Goal: Information Seeking & Learning: Learn about a topic

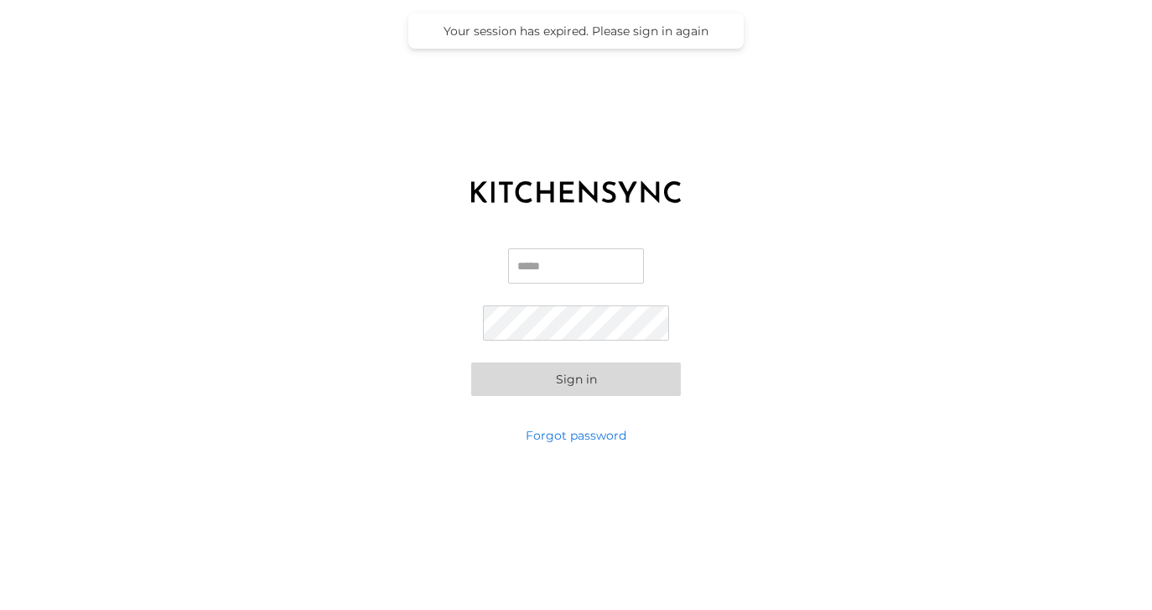
type input "**********"
click at [576, 378] on button "Sign in" at bounding box center [576, 379] width 210 height 34
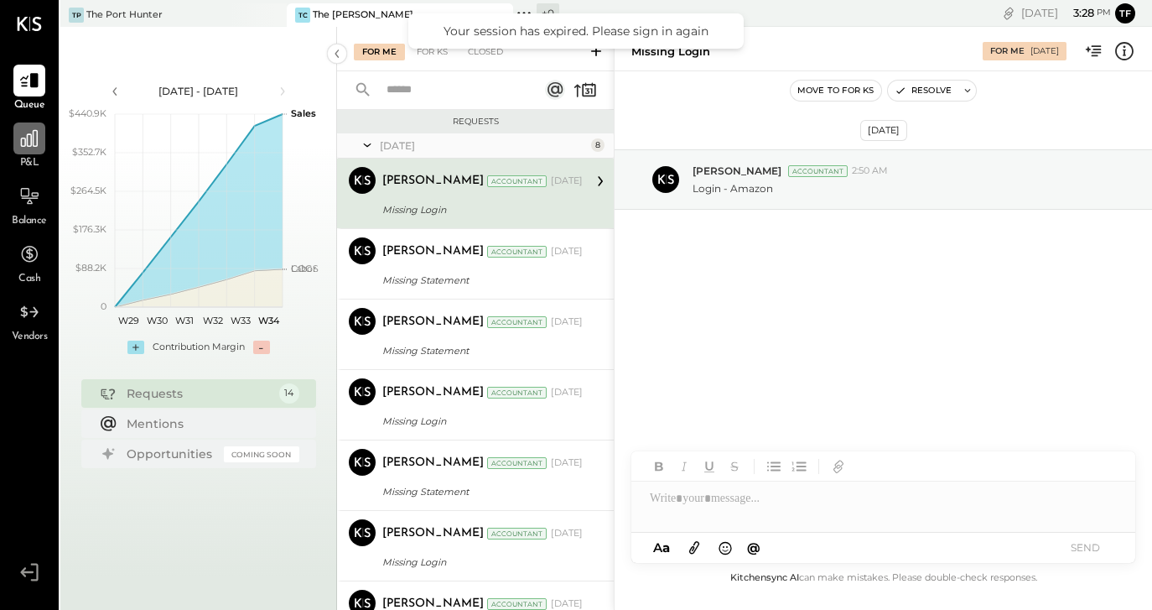
click at [27, 148] on icon at bounding box center [29, 138] width 22 height 22
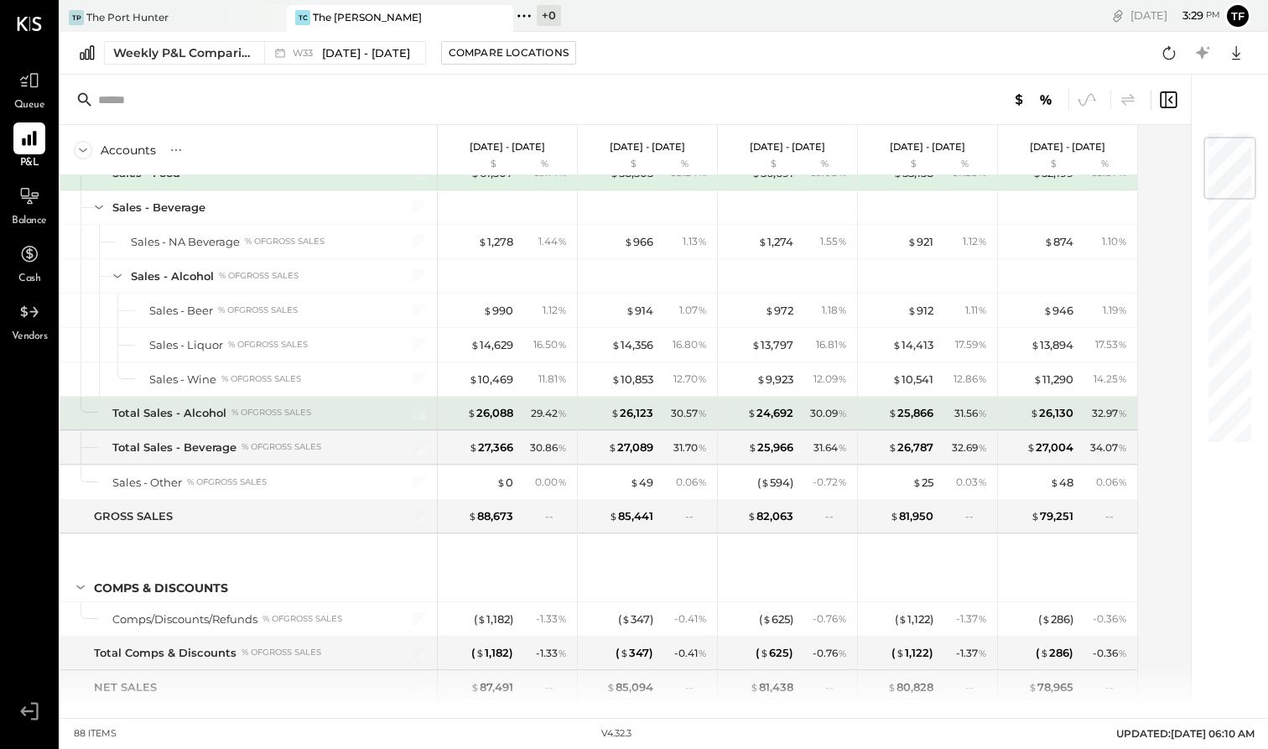
scroll to position [91, 0]
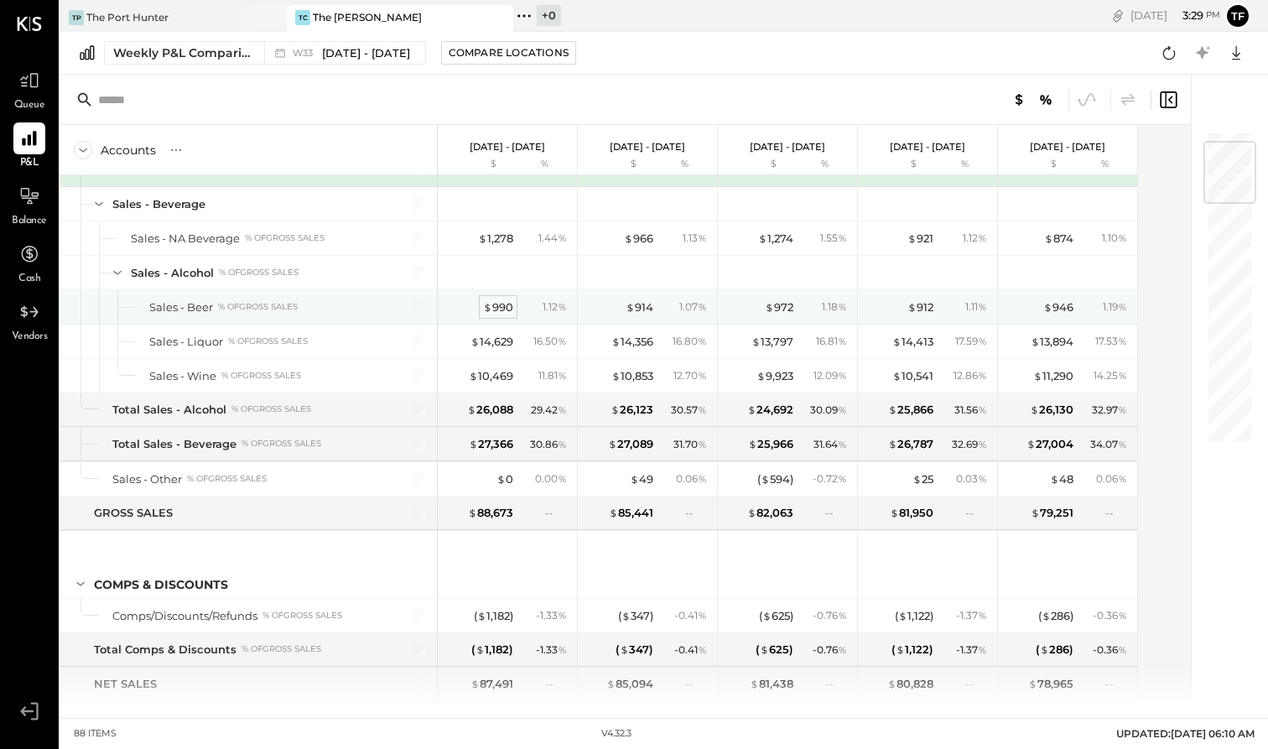
click at [506, 306] on div "$ 990" at bounding box center [498, 307] width 30 height 16
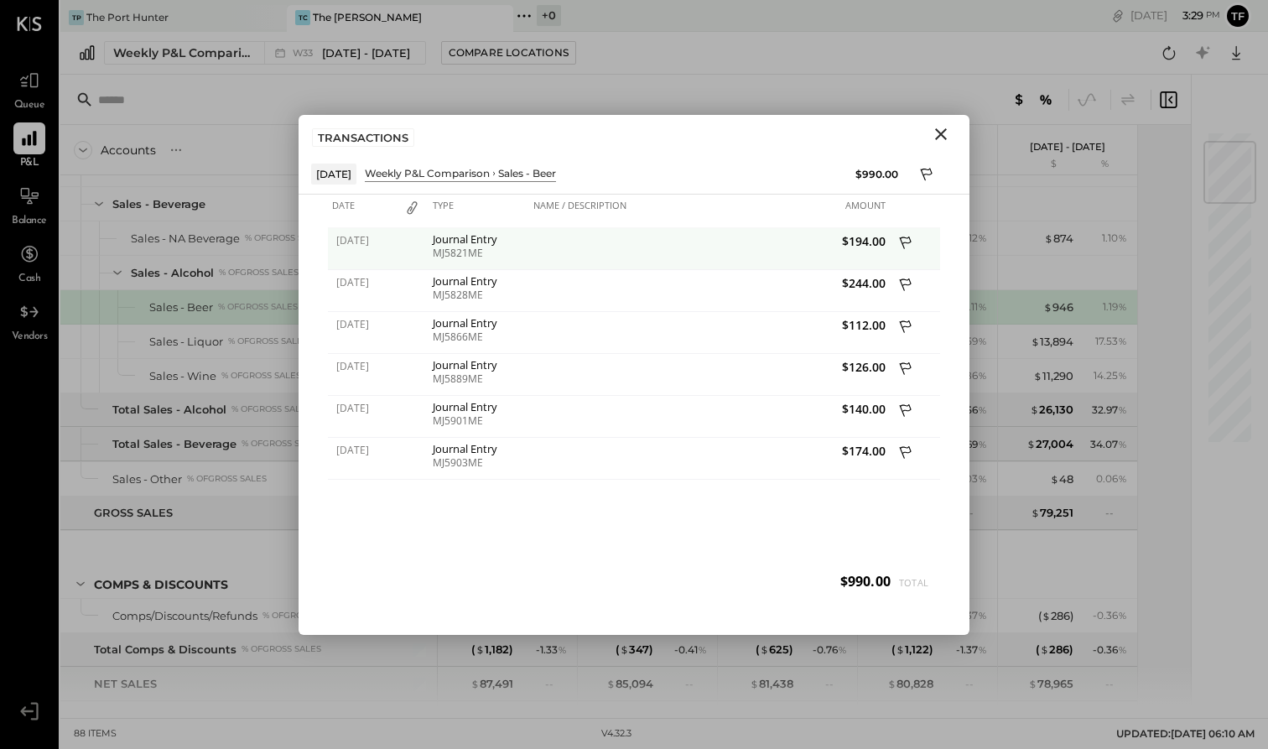
click at [498, 250] on div "MJ5821ME" at bounding box center [479, 253] width 92 height 12
click at [465, 245] on div "Journal Entry" at bounding box center [479, 239] width 92 height 12
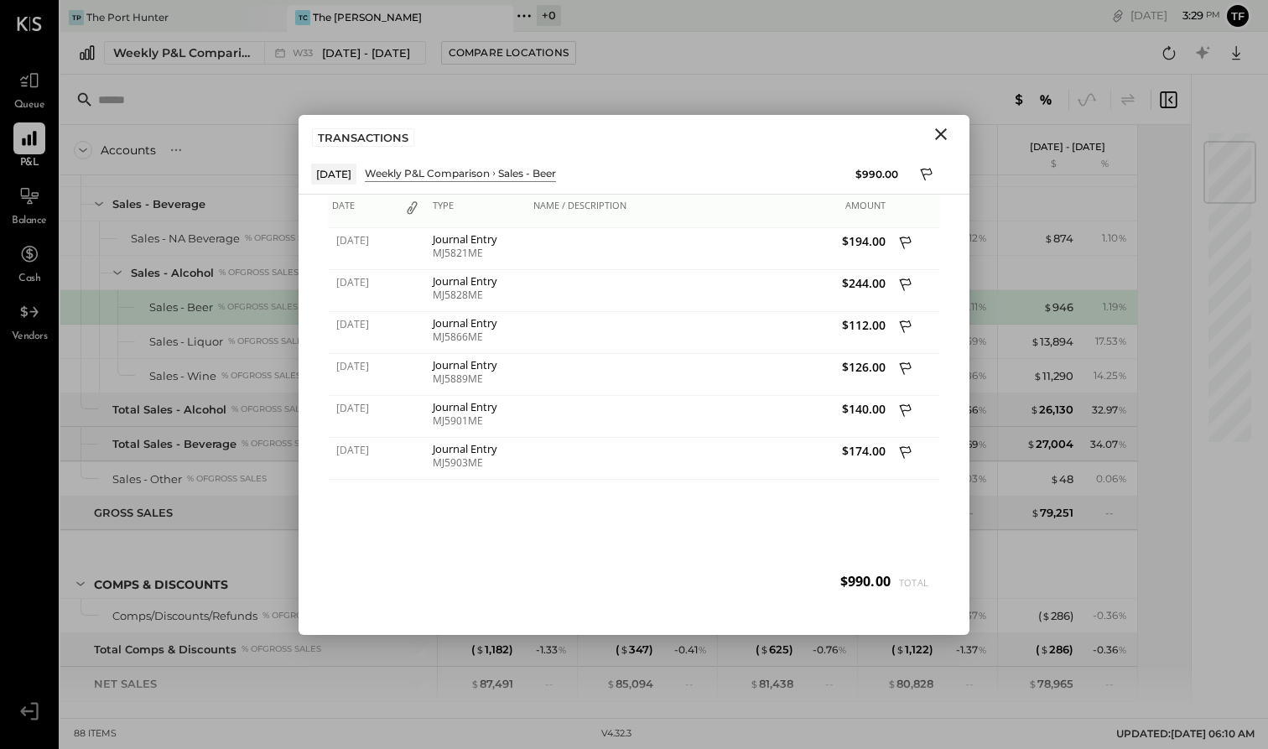
click at [450, 210] on div "Type" at bounding box center [478, 212] width 101 height 34
click at [580, 205] on div "Name / Description" at bounding box center [619, 212] width 180 height 34
click at [451, 197] on div "Type" at bounding box center [478, 212] width 101 height 34
click at [942, 129] on icon "Close" at bounding box center [941, 134] width 20 height 20
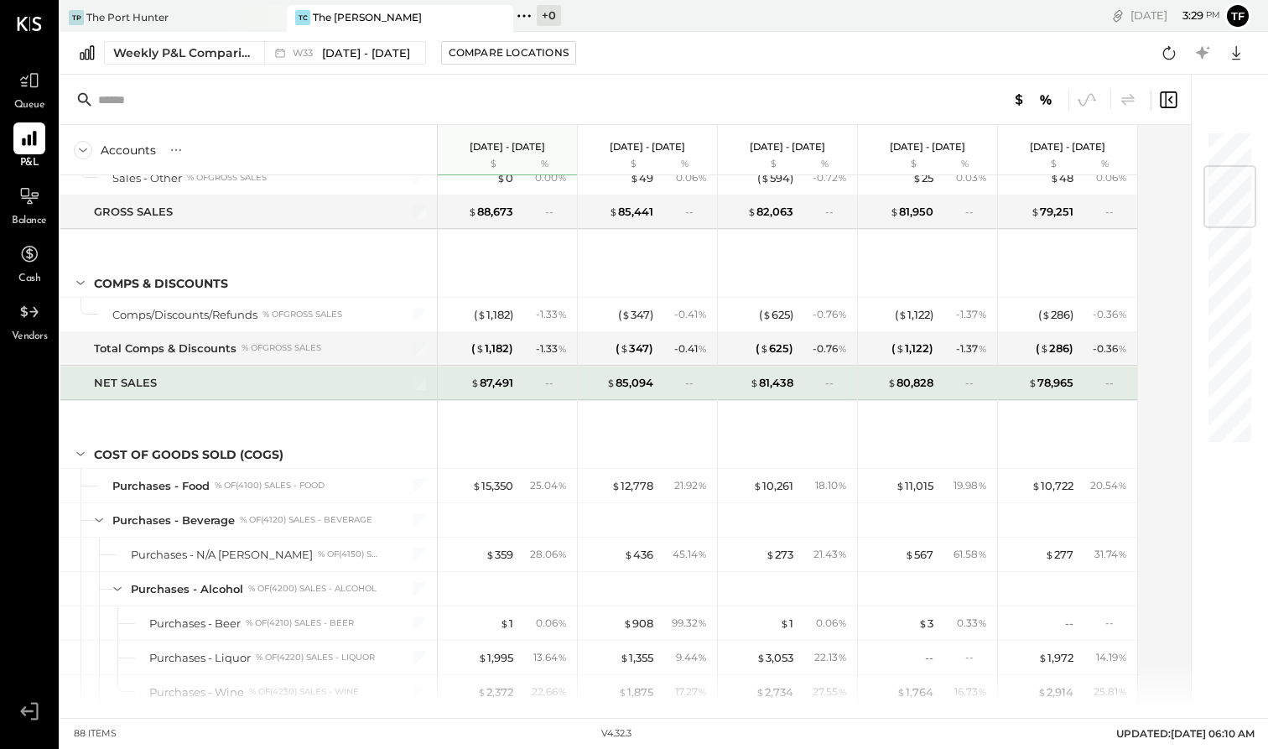
scroll to position [392, 0]
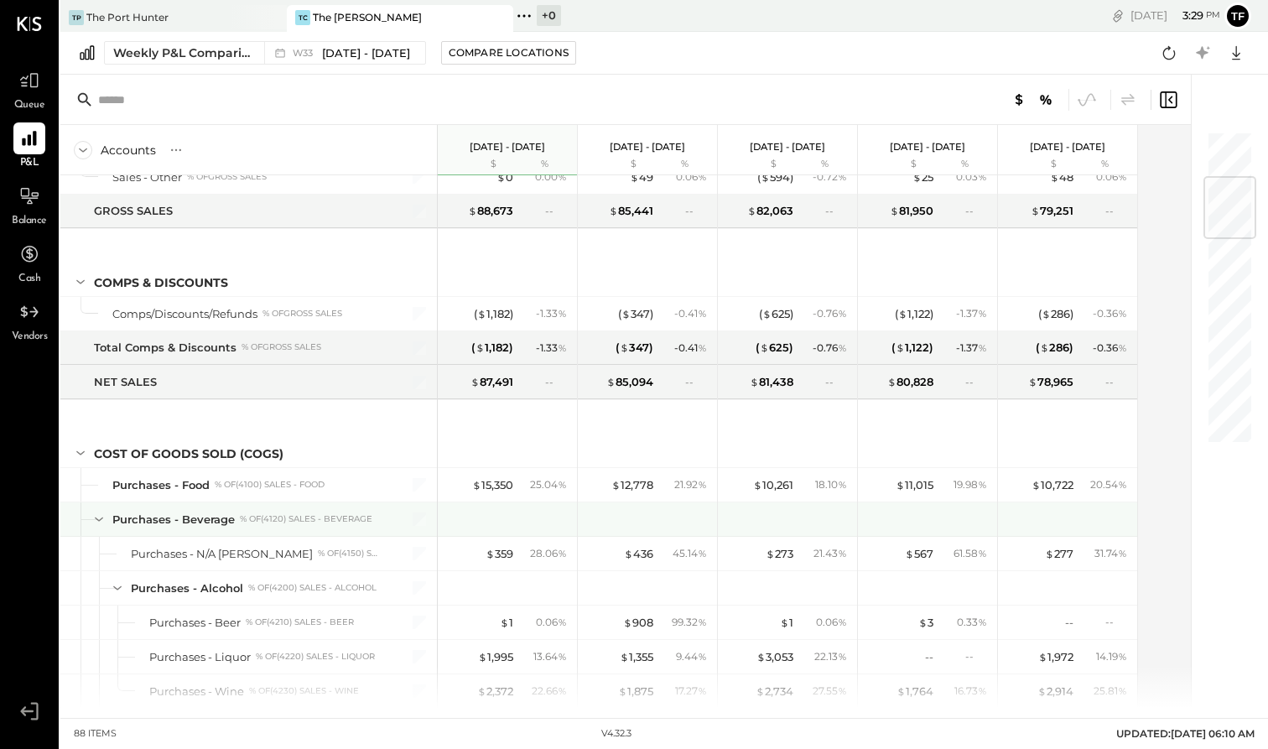
click at [103, 519] on icon at bounding box center [99, 519] width 18 height 18
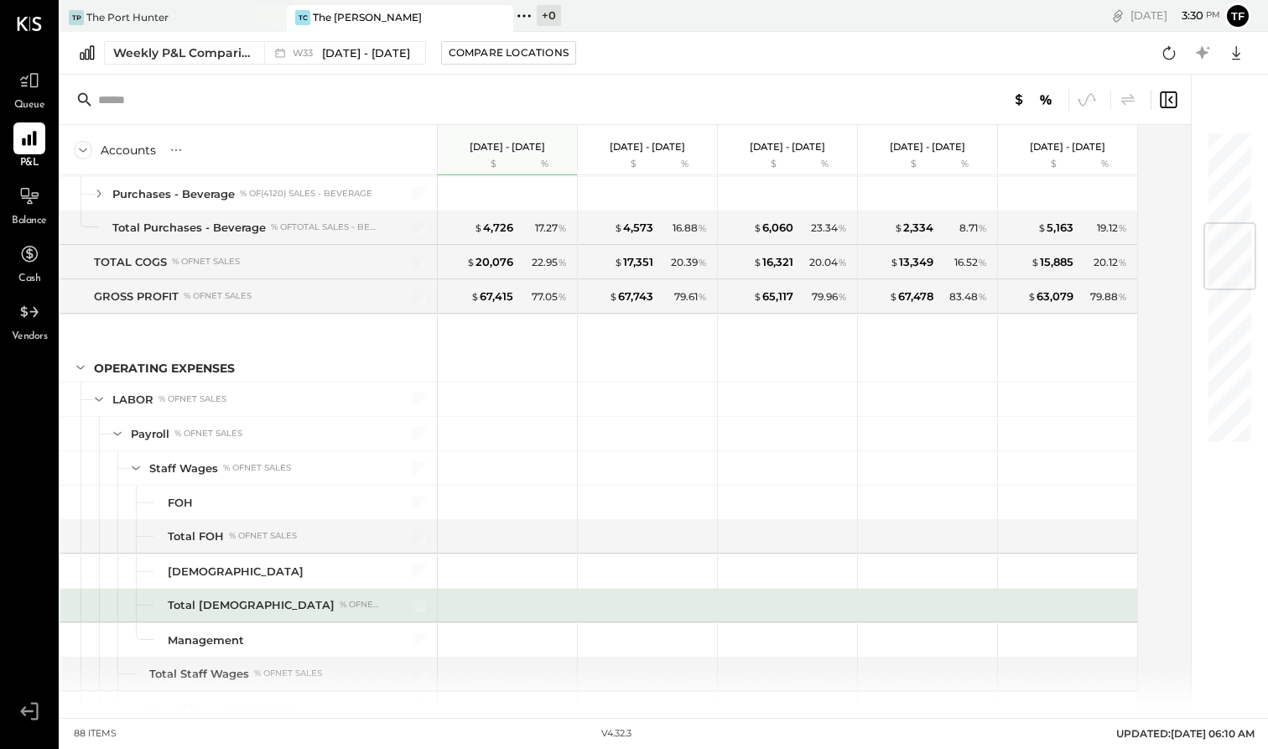
scroll to position [852, 0]
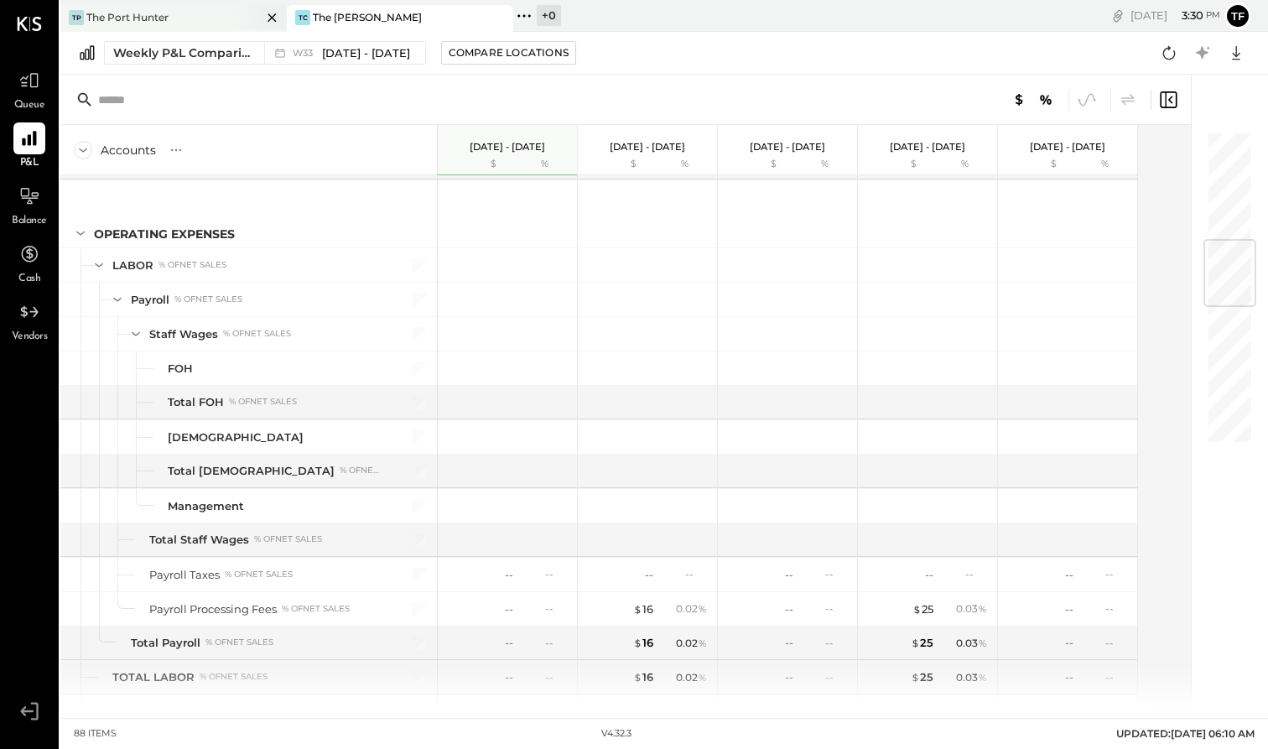
click at [163, 21] on div "The Port Hunter" at bounding box center [127, 17] width 82 height 14
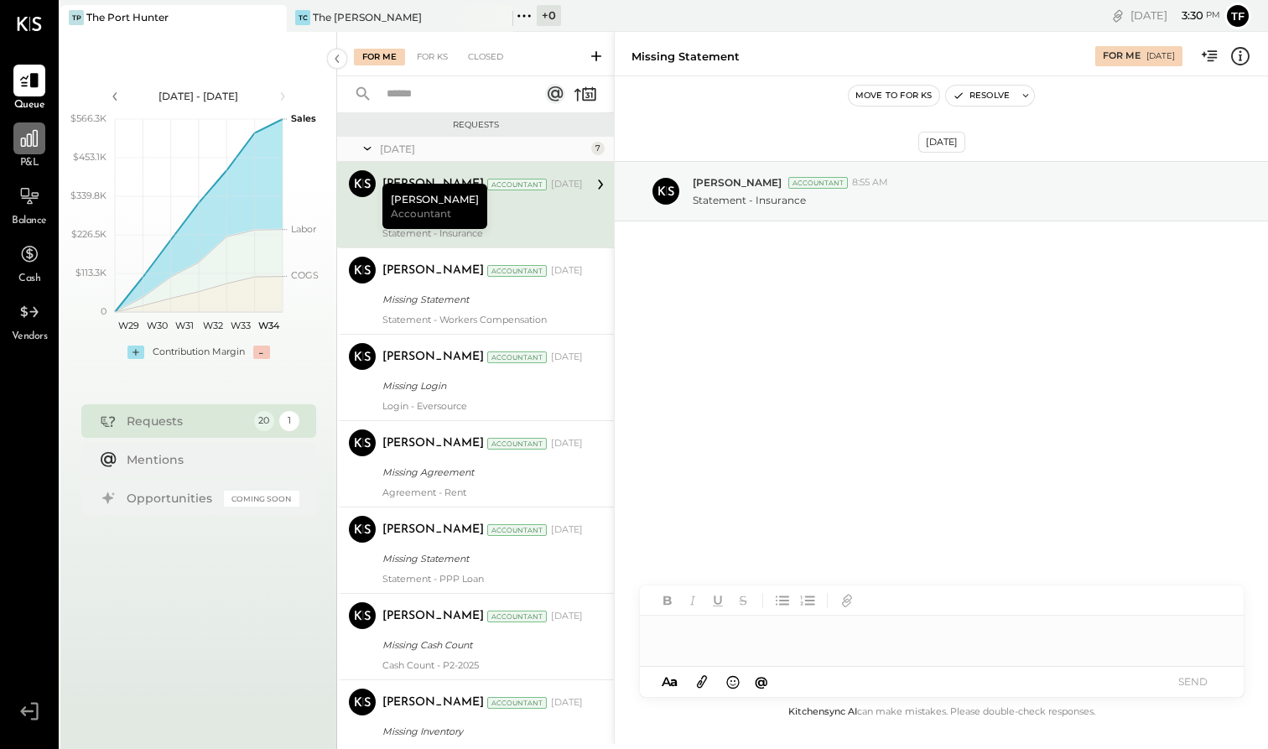
click at [34, 137] on icon at bounding box center [29, 138] width 17 height 17
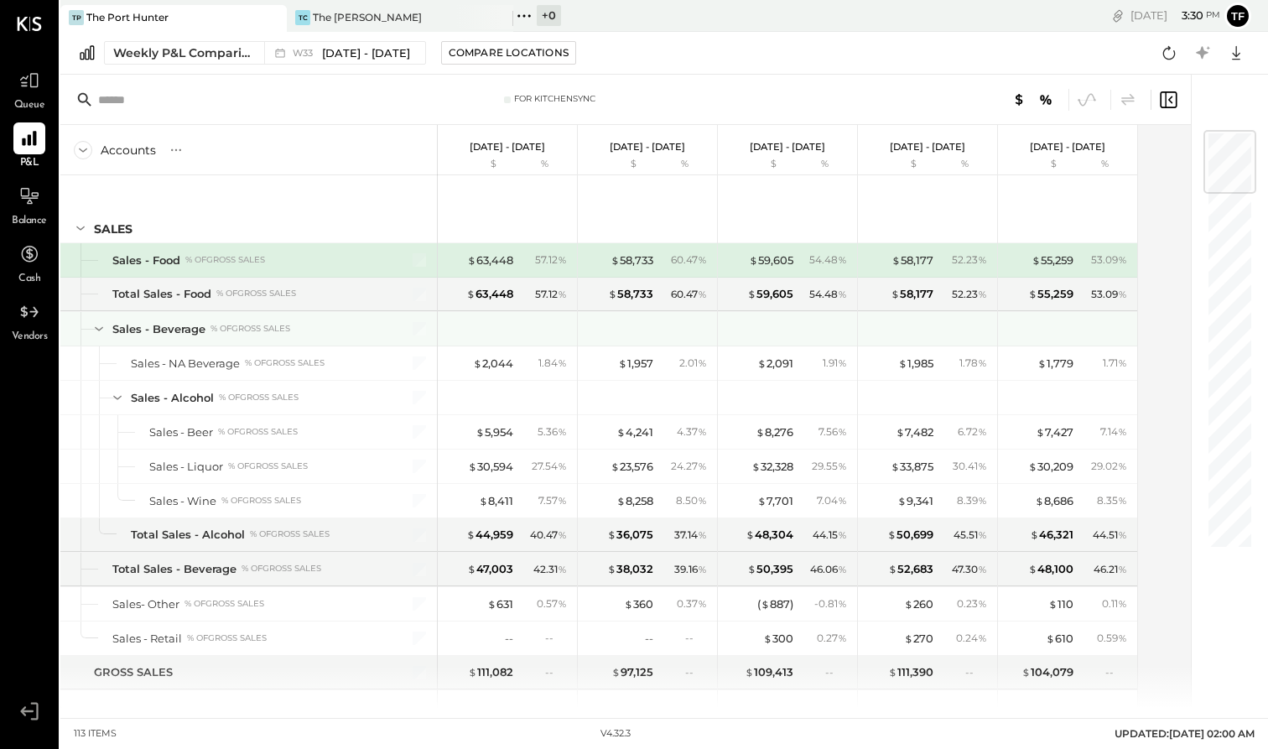
click at [93, 324] on icon at bounding box center [99, 328] width 18 height 18
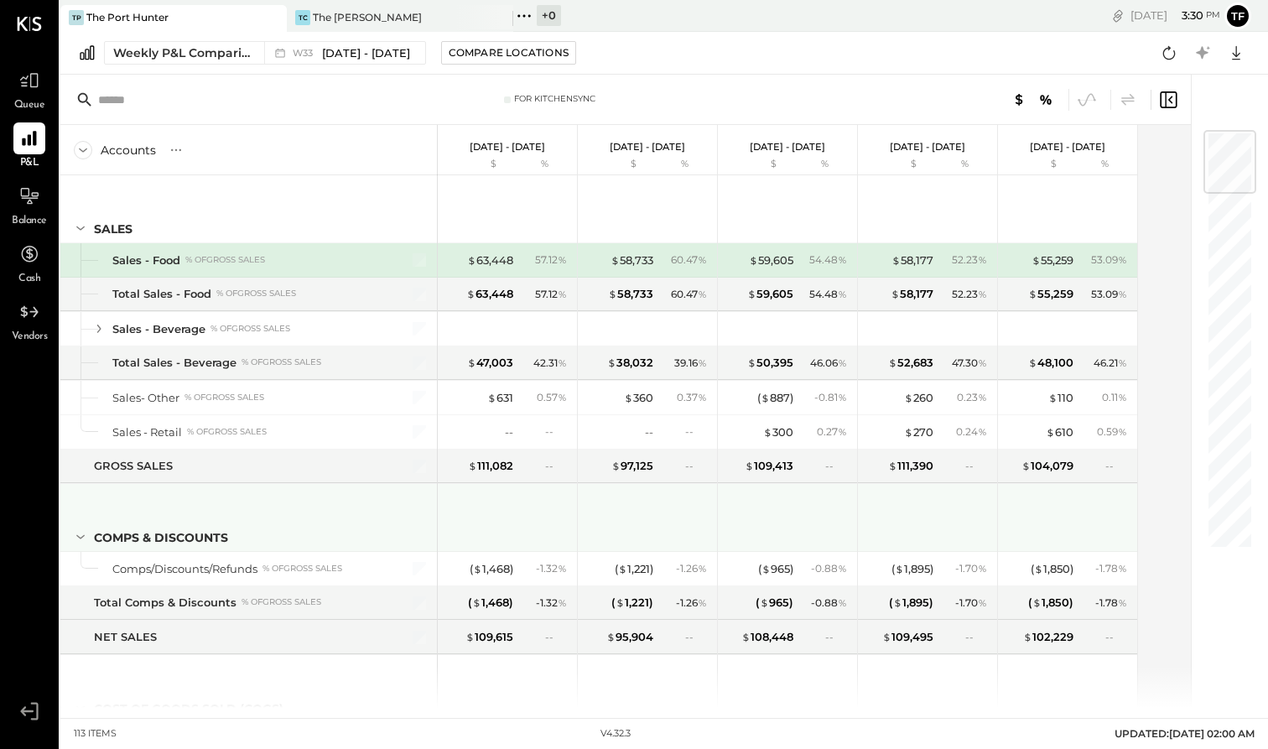
click at [80, 532] on icon at bounding box center [80, 536] width 18 height 18
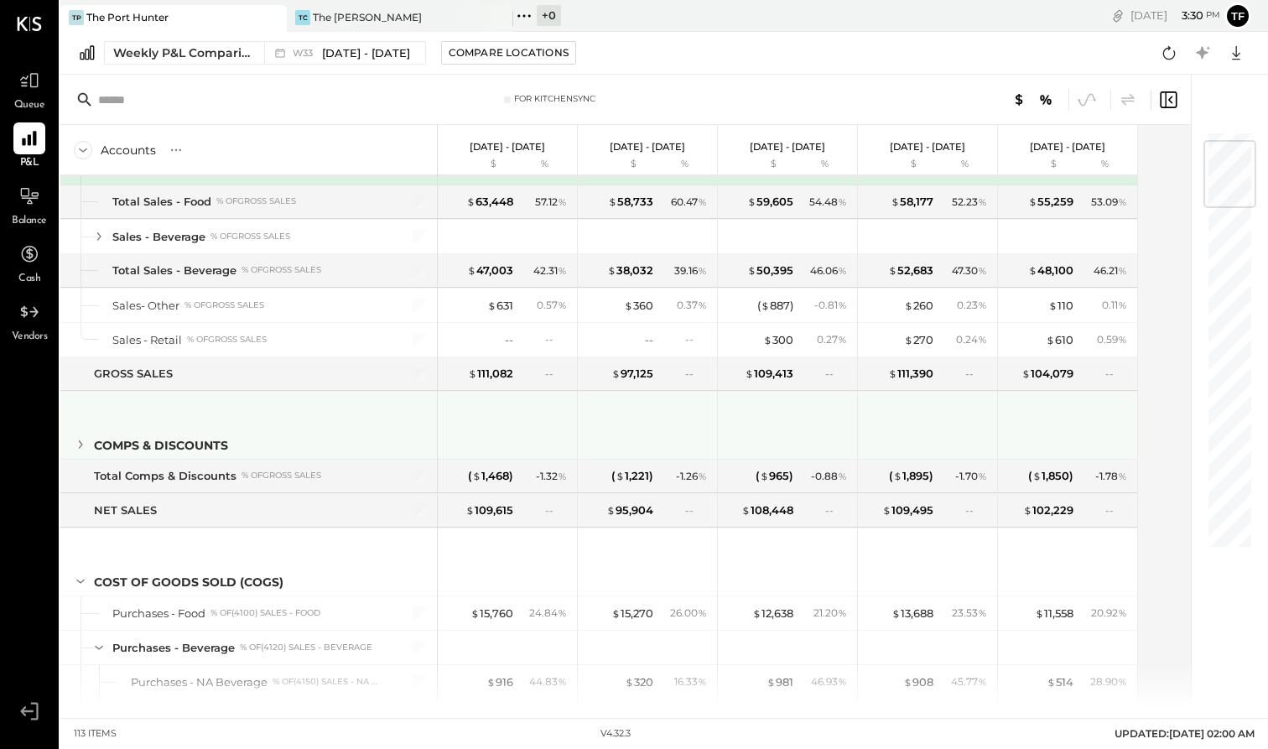
scroll to position [94, 0]
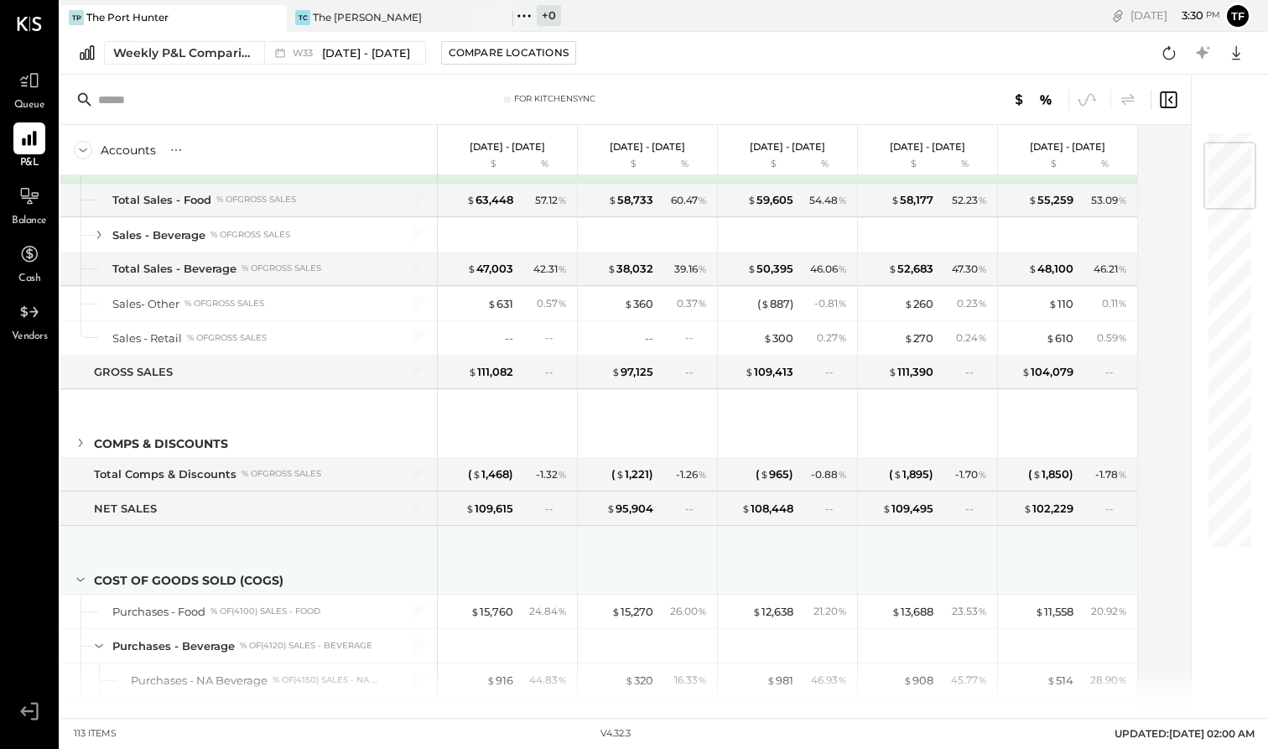
click at [79, 577] on icon at bounding box center [80, 579] width 18 height 18
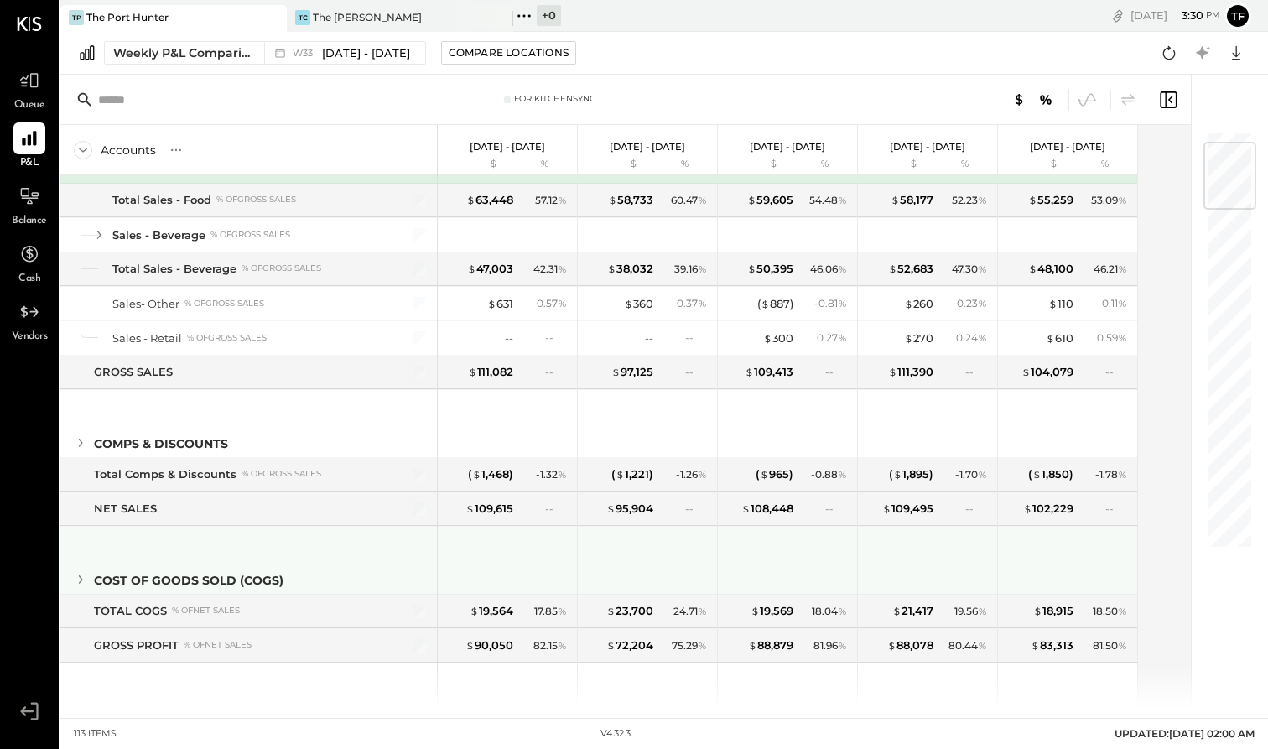
click at [79, 577] on icon at bounding box center [80, 579] width 18 height 18
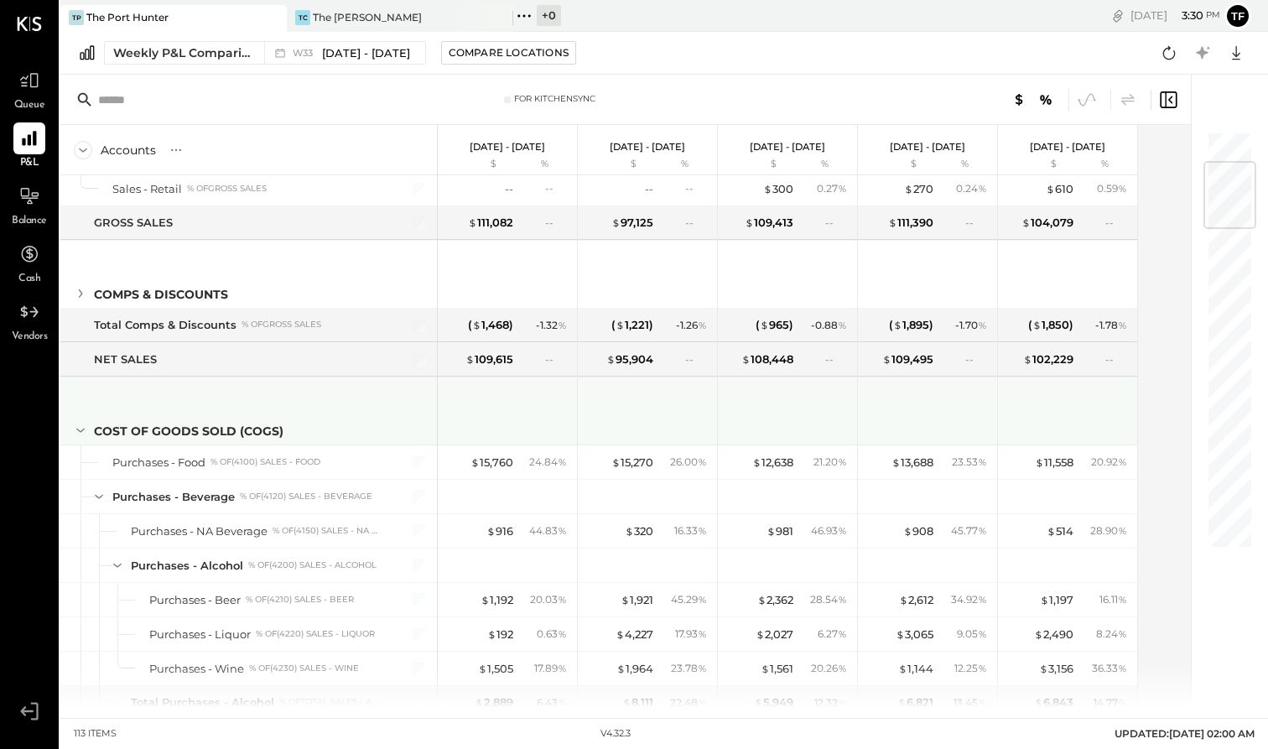
scroll to position [240, 0]
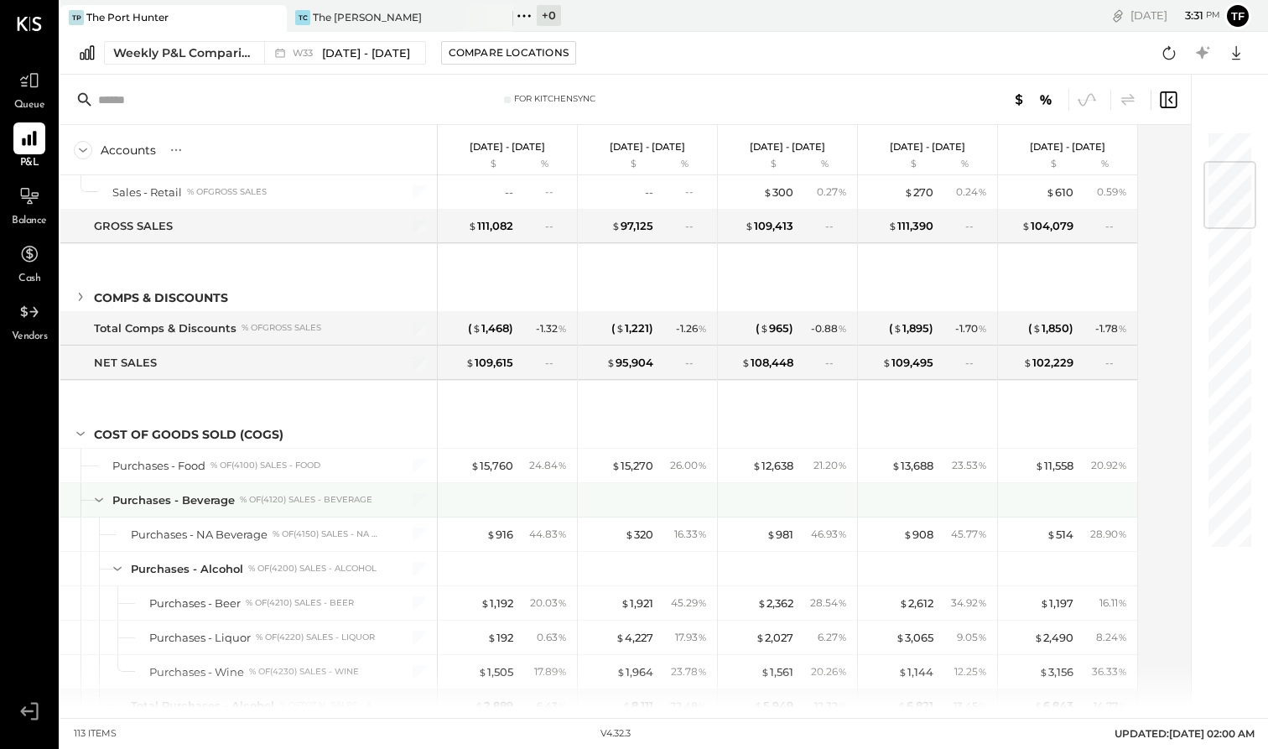
click at [98, 498] on icon at bounding box center [99, 499] width 18 height 18
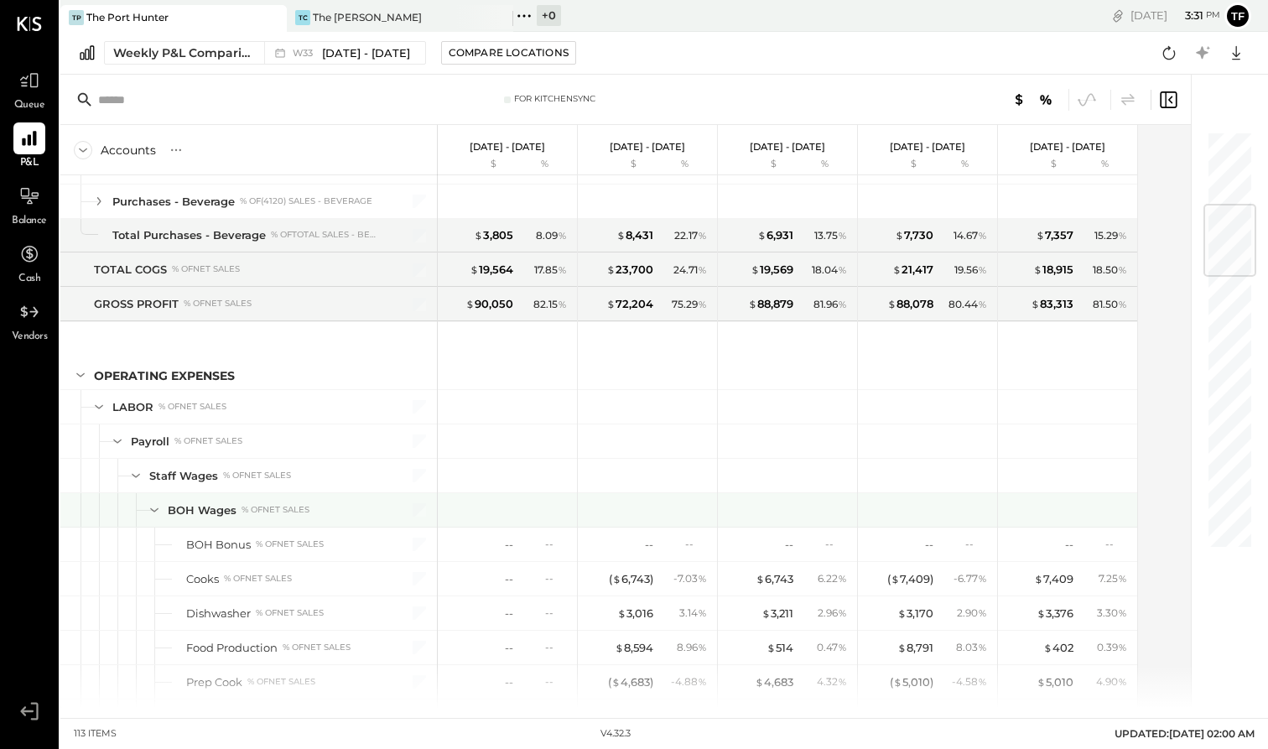
scroll to position [542, 0]
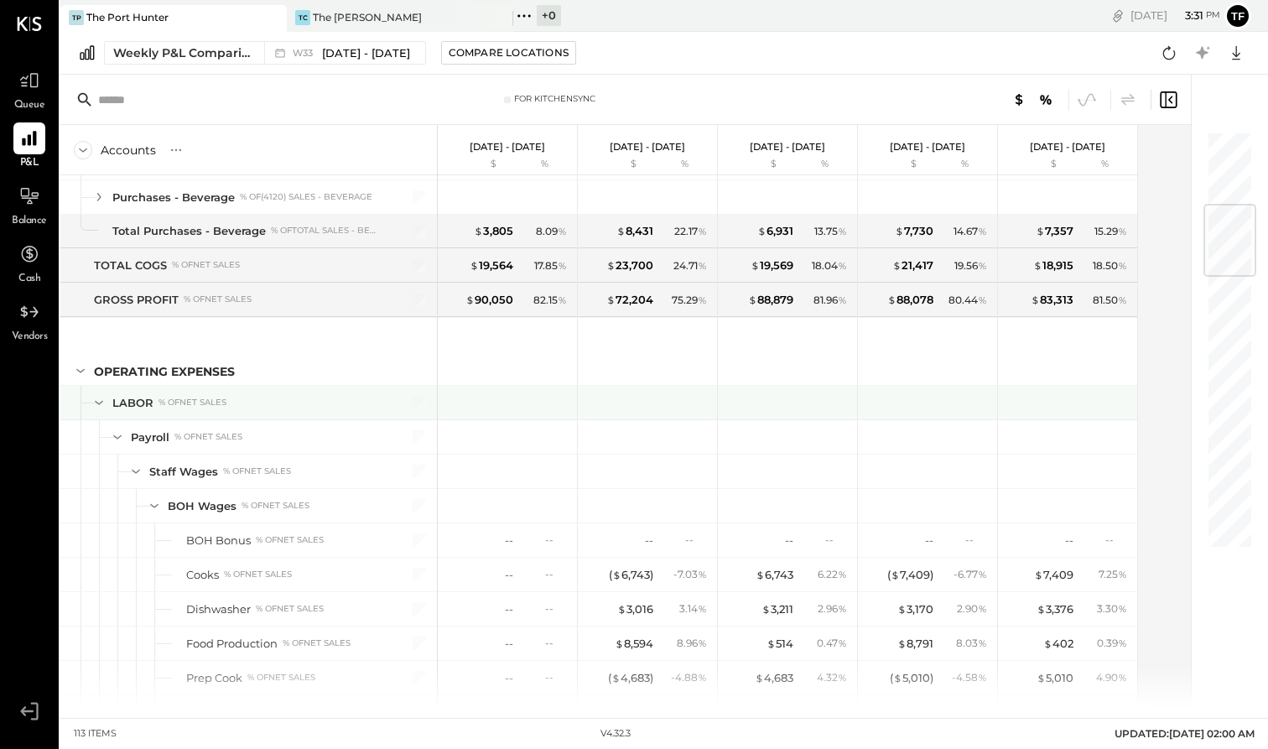
click at [94, 397] on icon at bounding box center [99, 402] width 18 height 18
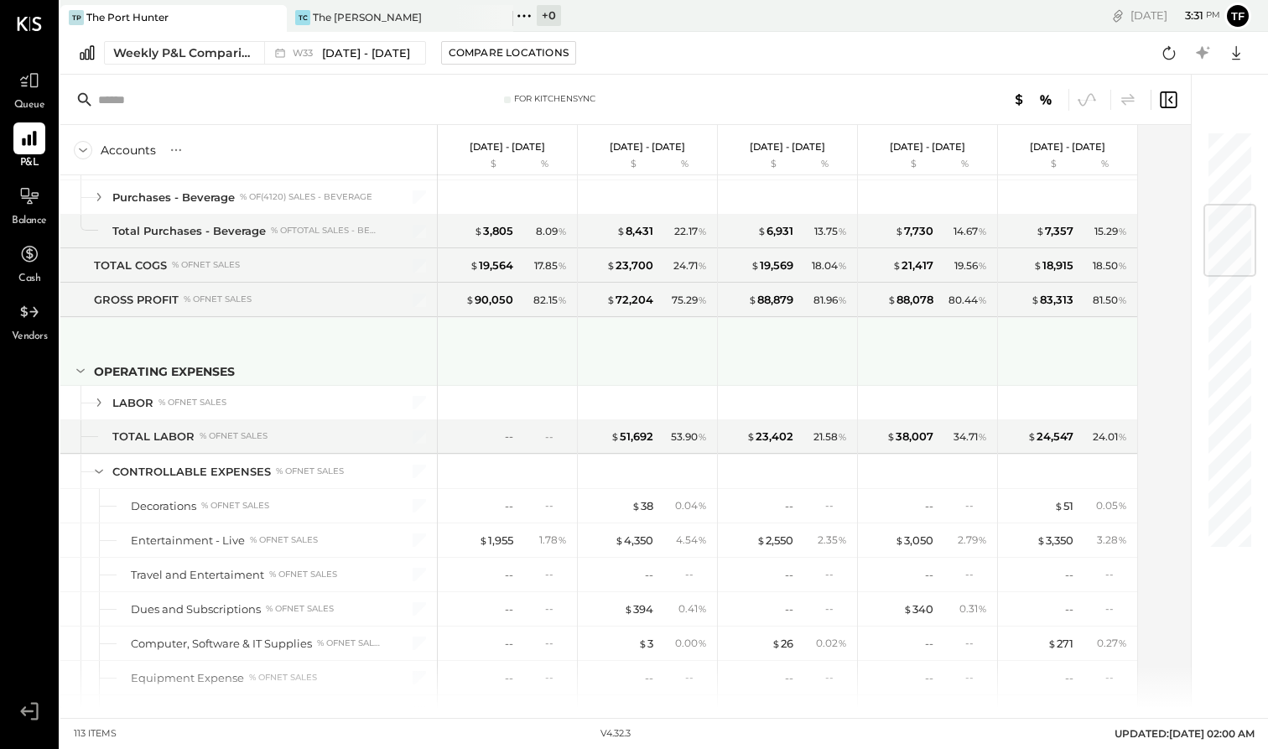
click at [80, 370] on icon at bounding box center [80, 370] width 18 height 18
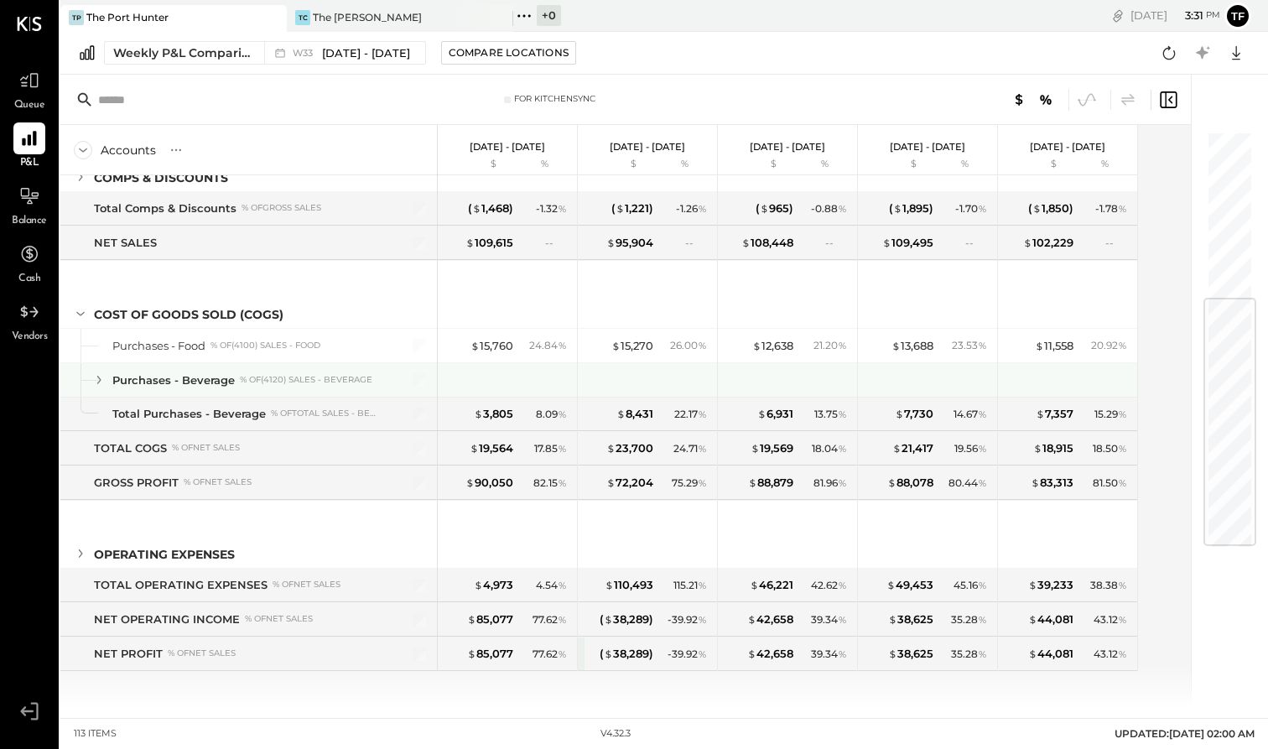
scroll to position [0, 0]
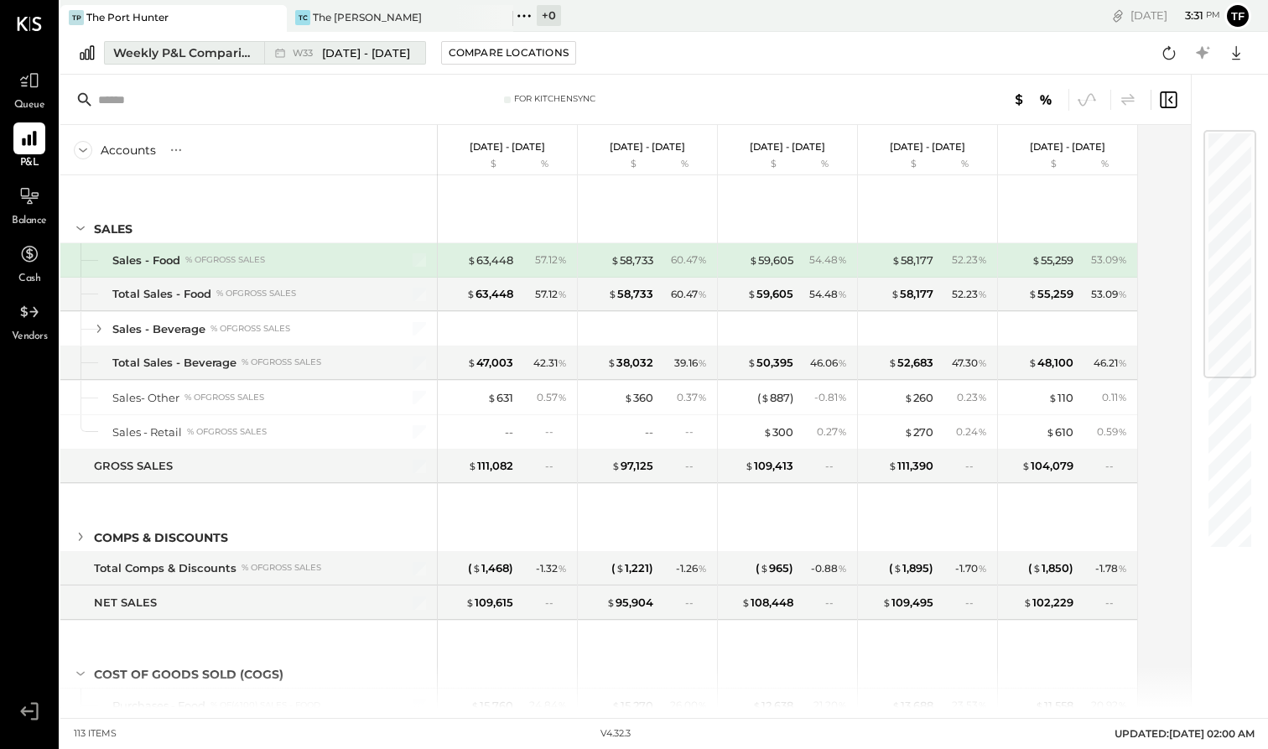
click at [347, 49] on span "[DATE] - [DATE]" at bounding box center [366, 53] width 88 height 16
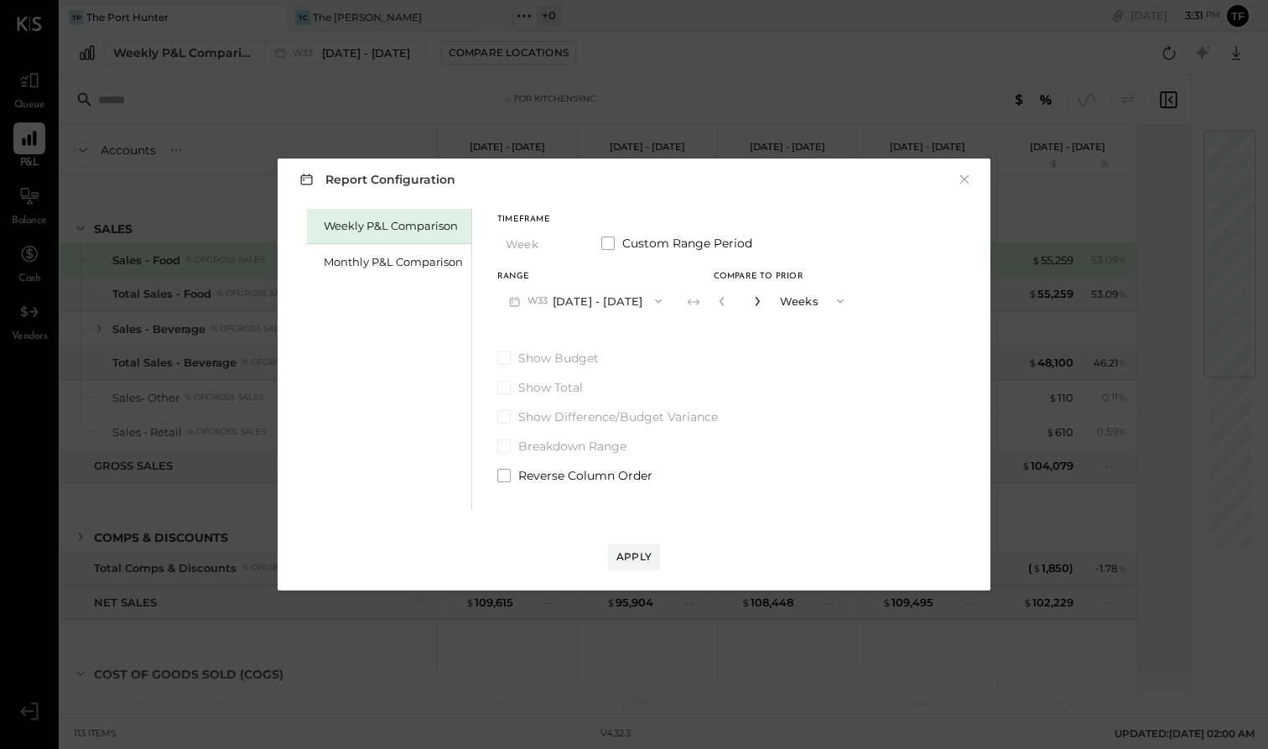
click at [752, 300] on icon "button" at bounding box center [757, 301] width 10 height 10
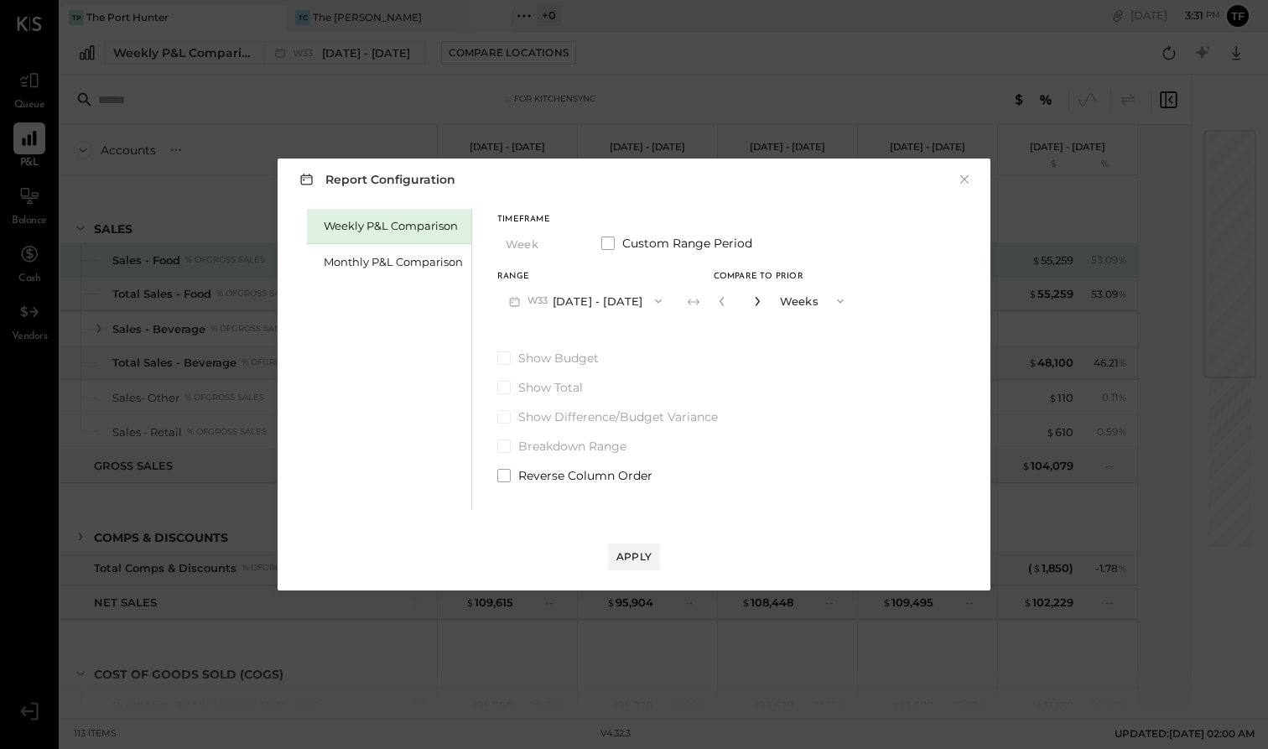
click at [752, 300] on icon "button" at bounding box center [757, 301] width 10 height 10
type input "**"
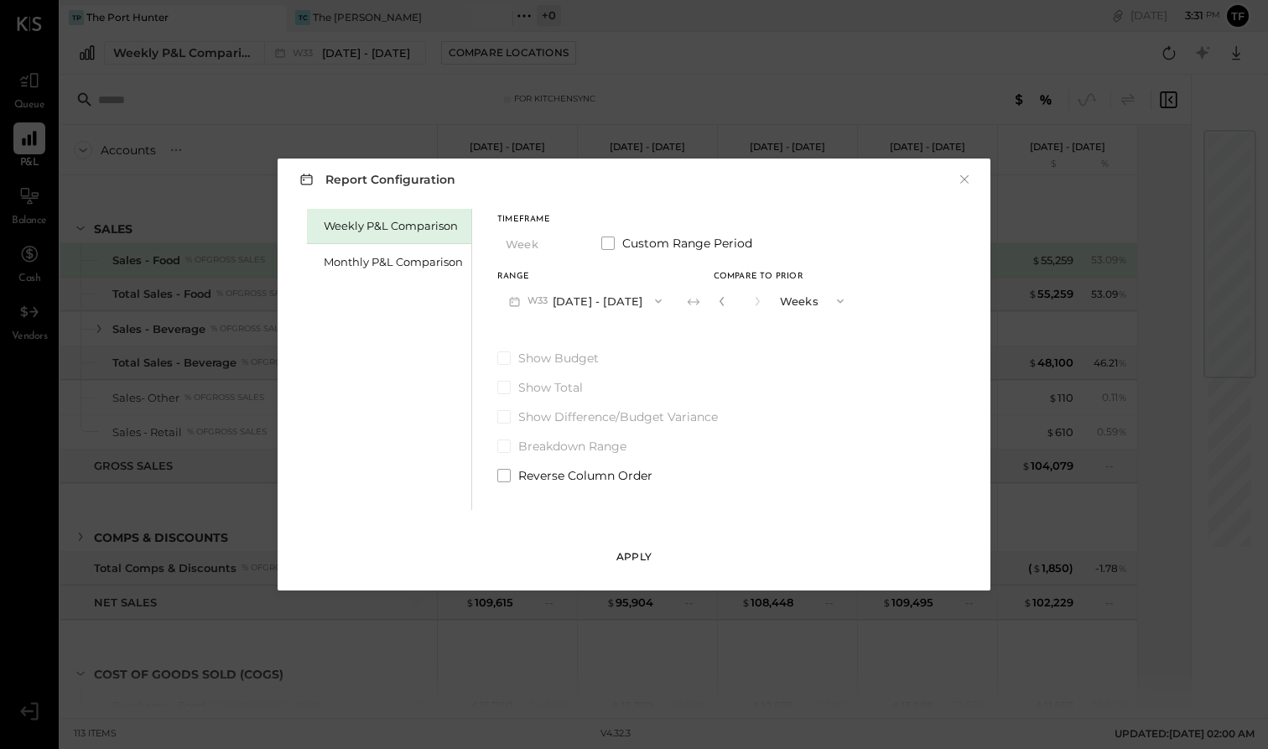
click at [643, 560] on div "Apply" at bounding box center [633, 556] width 35 height 14
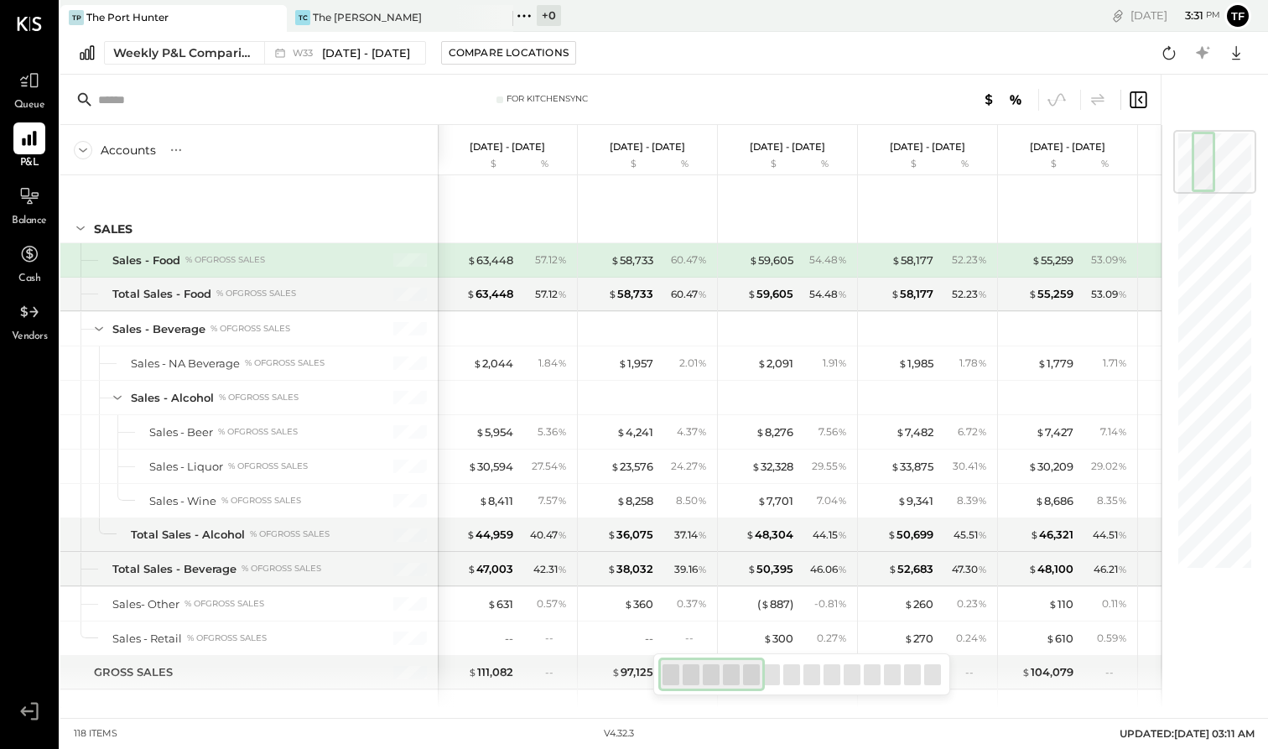
click at [78, 153] on icon at bounding box center [83, 150] width 18 height 18
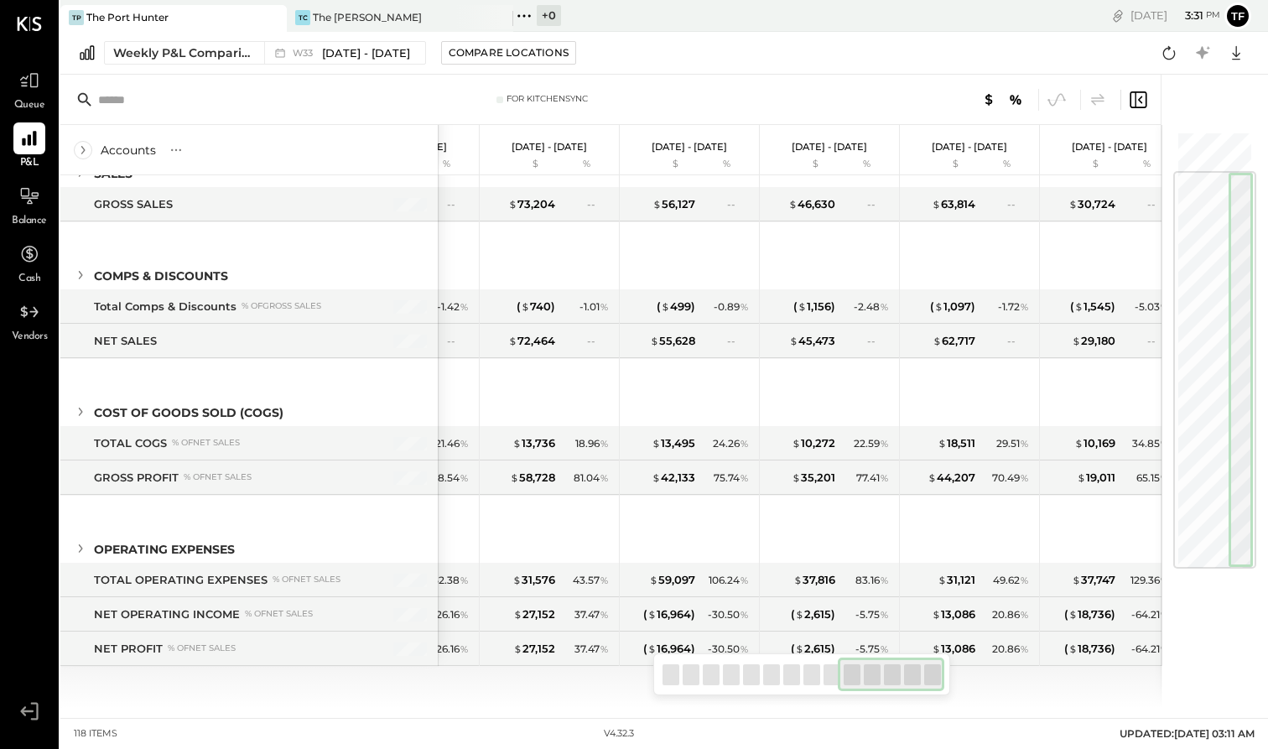
scroll to position [0, 1207]
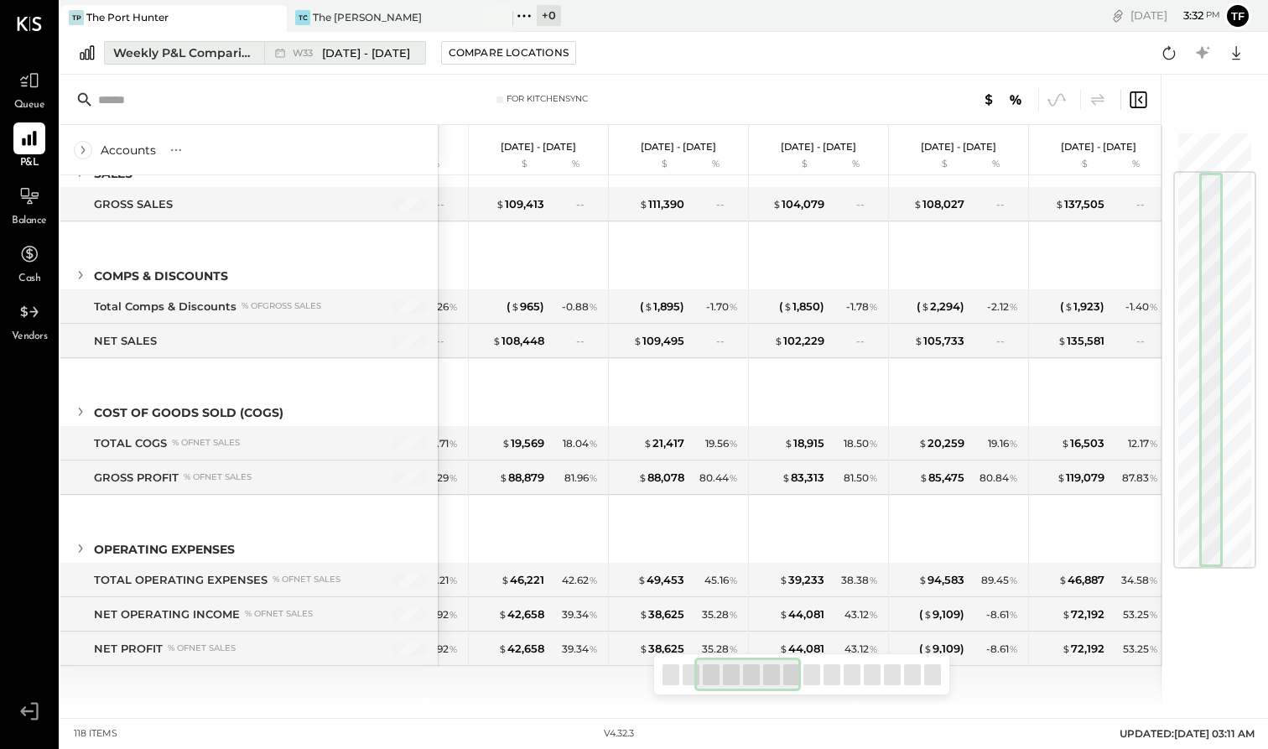
click at [226, 53] on div "Weekly P&L Comparison" at bounding box center [183, 52] width 141 height 17
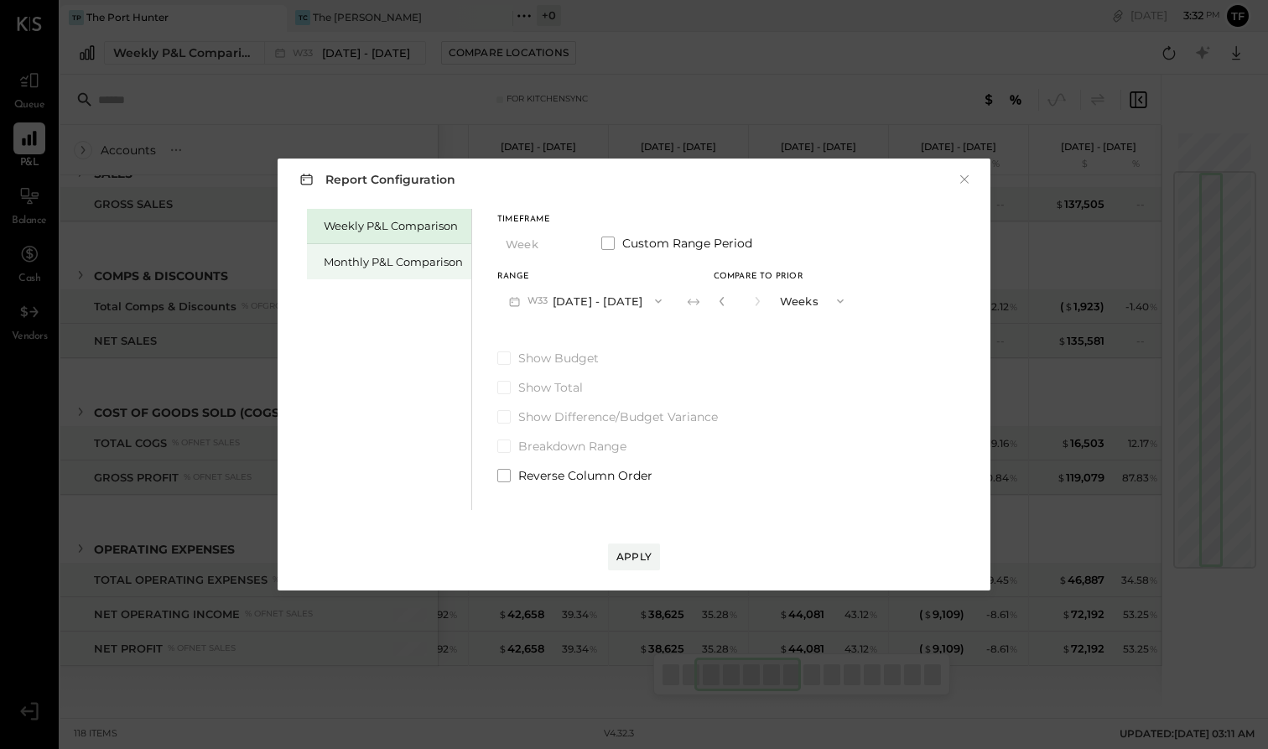
click at [415, 250] on div "Monthly P&L Comparison" at bounding box center [389, 261] width 164 height 35
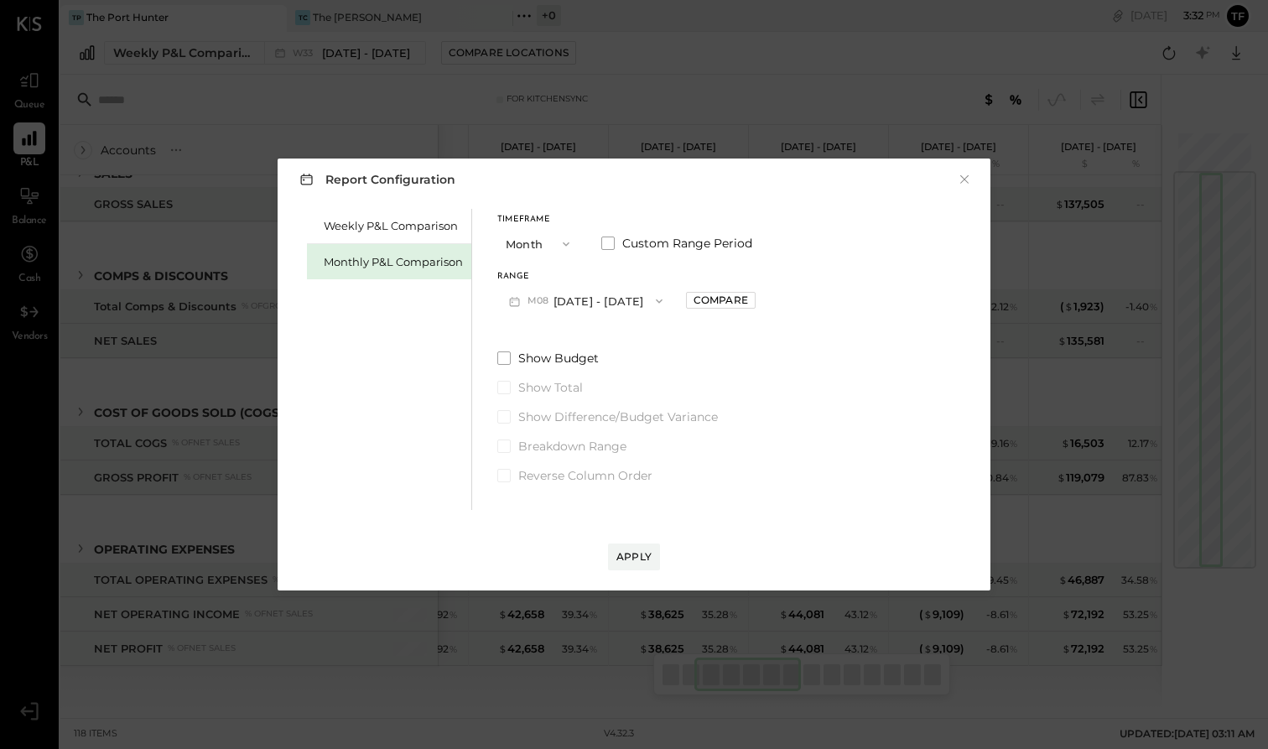
click at [552, 255] on button "Month" at bounding box center [539, 243] width 84 height 31
click at [552, 330] on div "Year" at bounding box center [539, 334] width 82 height 30
click at [639, 561] on div "Apply" at bounding box center [633, 556] width 35 height 14
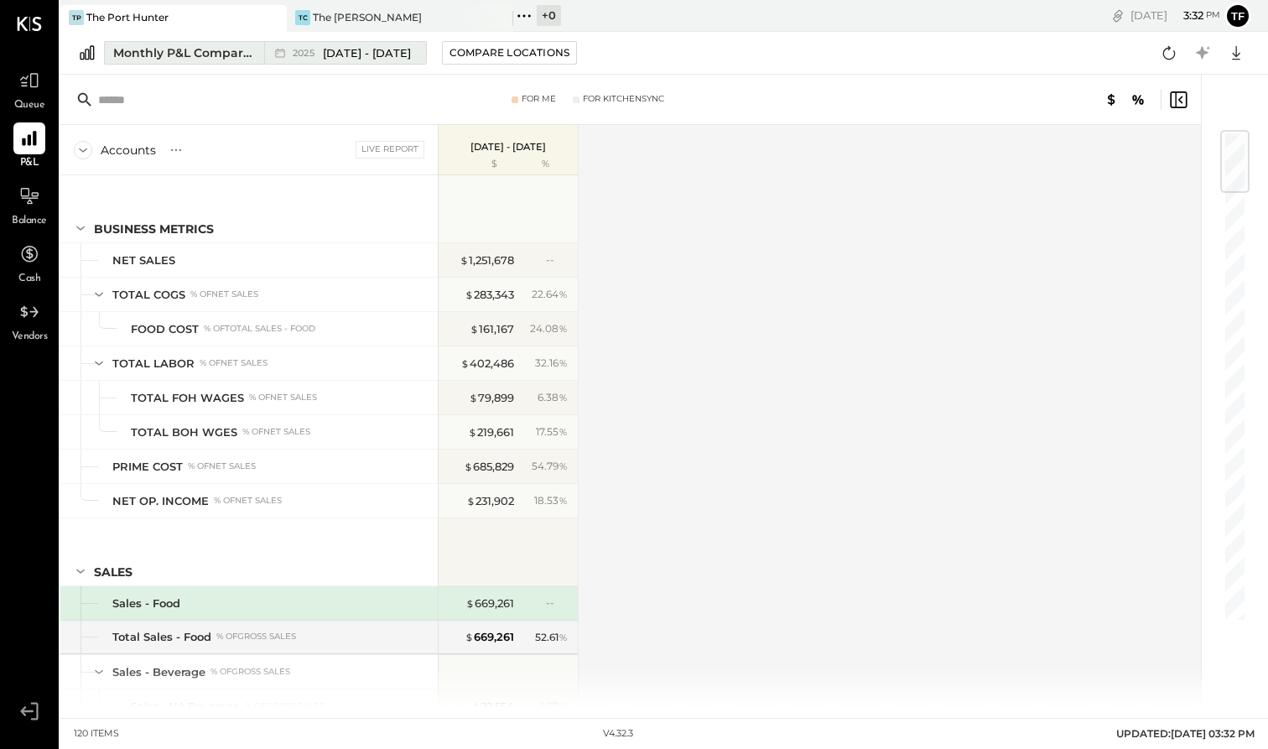
click at [374, 50] on span "[DATE] - [DATE]" at bounding box center [367, 53] width 88 height 16
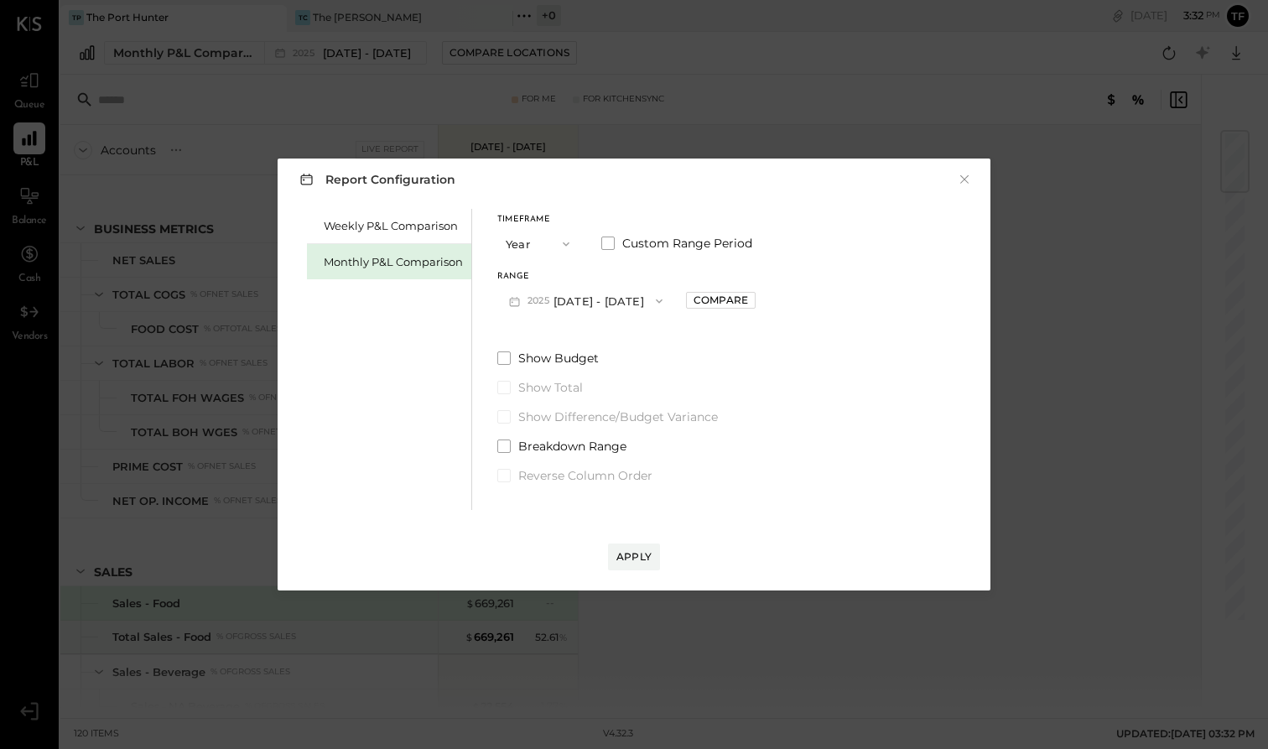
click at [562, 243] on icon "button" at bounding box center [565, 243] width 13 height 13
click at [546, 269] on span "Quarter" at bounding box center [532, 273] width 42 height 11
click at [654, 298] on span "button" at bounding box center [646, 300] width 22 height 13
click at [582, 212] on div "Timeframe Quarter Custom Range Period Range Q3 [DATE] - [DATE] Compare Show Bud…" at bounding box center [624, 346] width 255 height 275
click at [564, 240] on icon "button" at bounding box center [565, 243] width 13 height 13
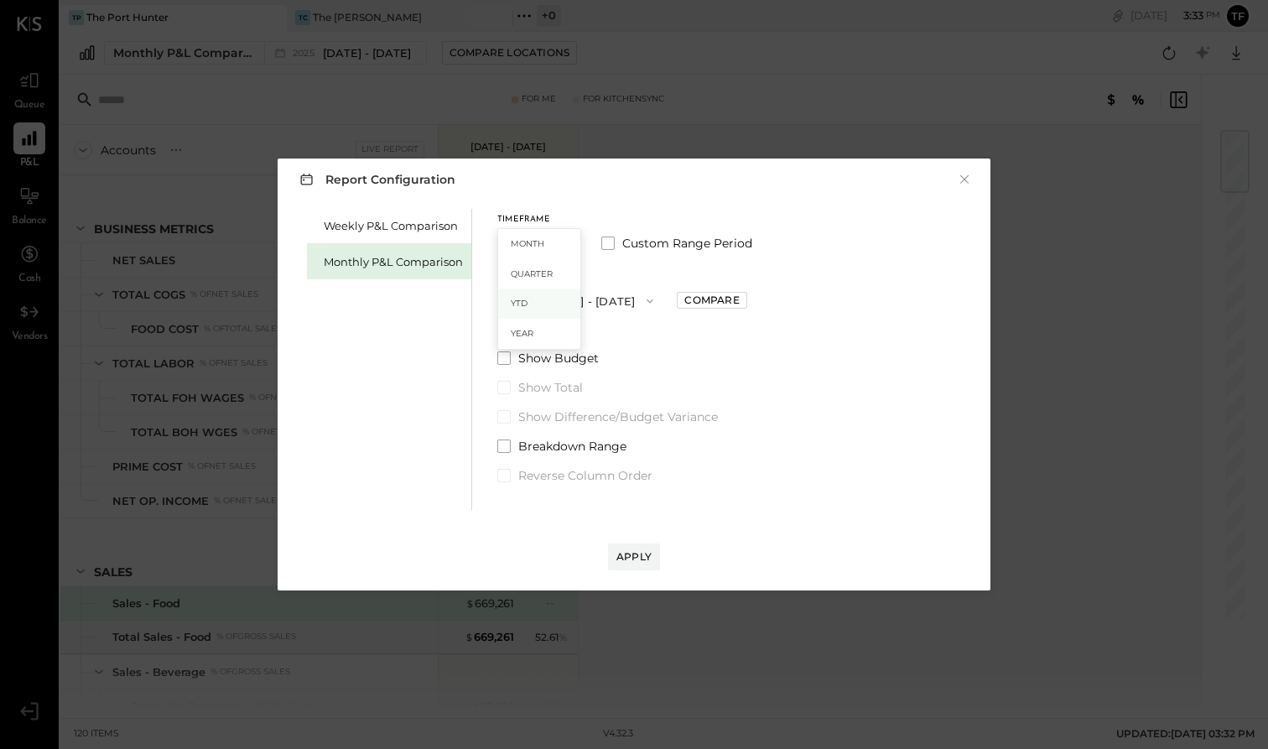
click at [560, 298] on div "YTD" at bounding box center [539, 303] width 82 height 30
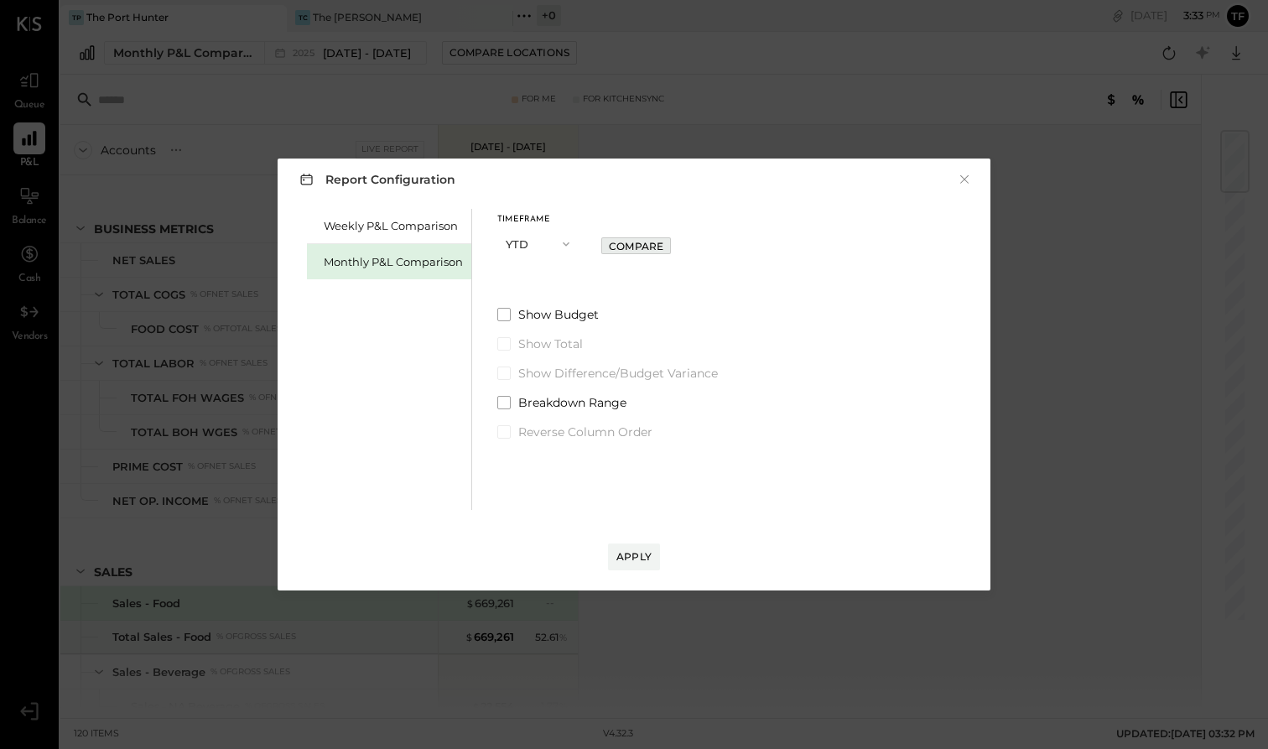
click at [633, 242] on div "Compare" at bounding box center [636, 246] width 54 height 14
click at [635, 554] on div "Apply" at bounding box center [633, 556] width 35 height 14
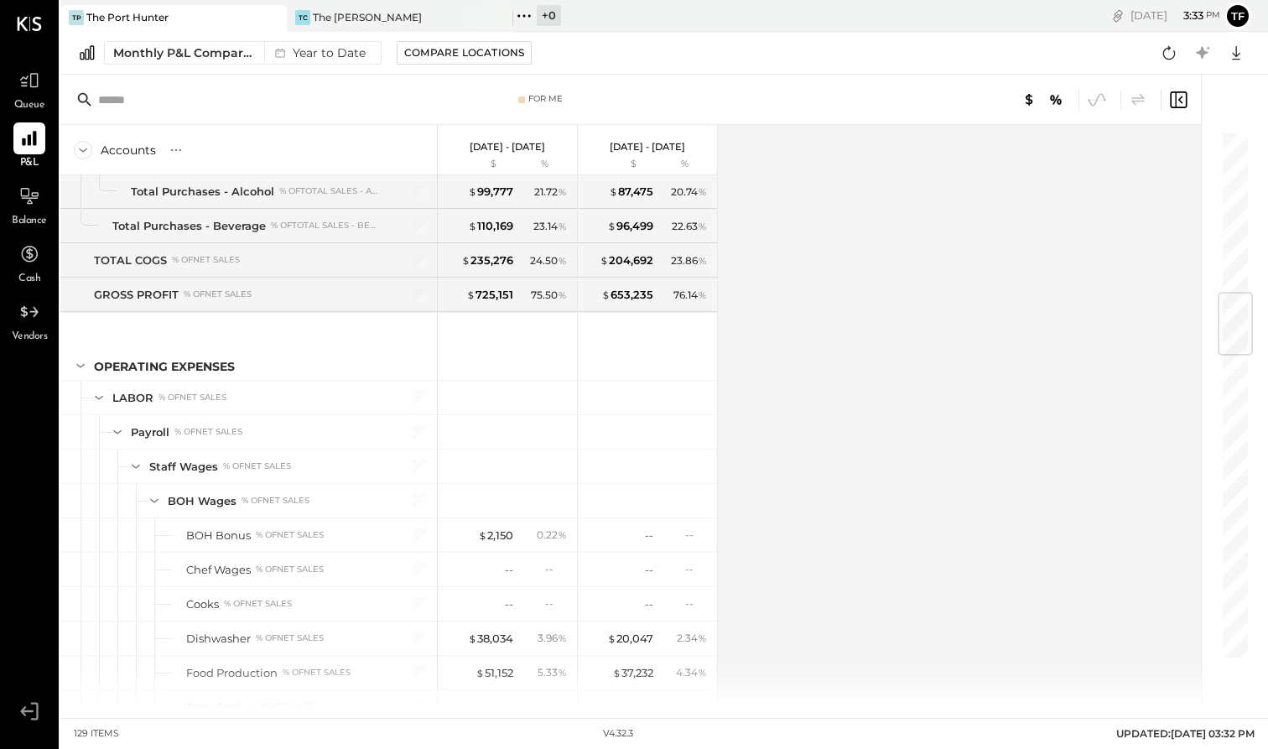
scroll to position [1359, 0]
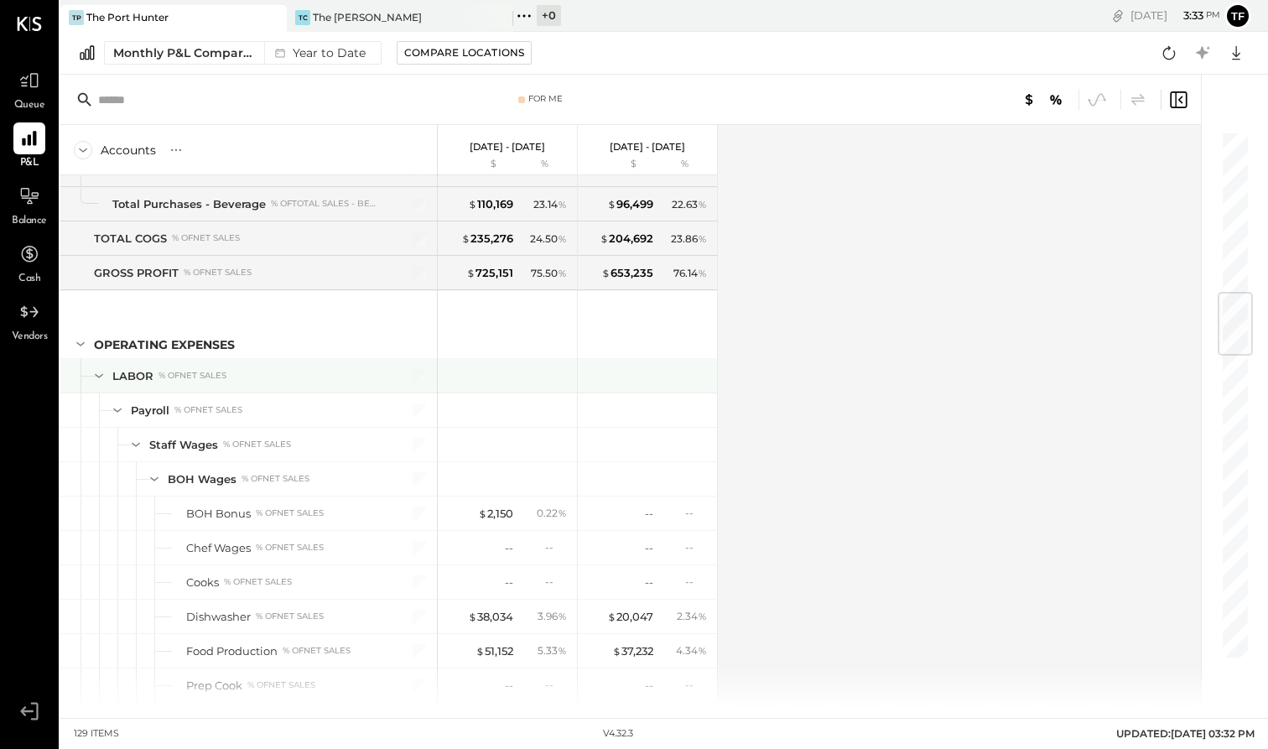
click at [101, 378] on icon at bounding box center [99, 375] width 18 height 18
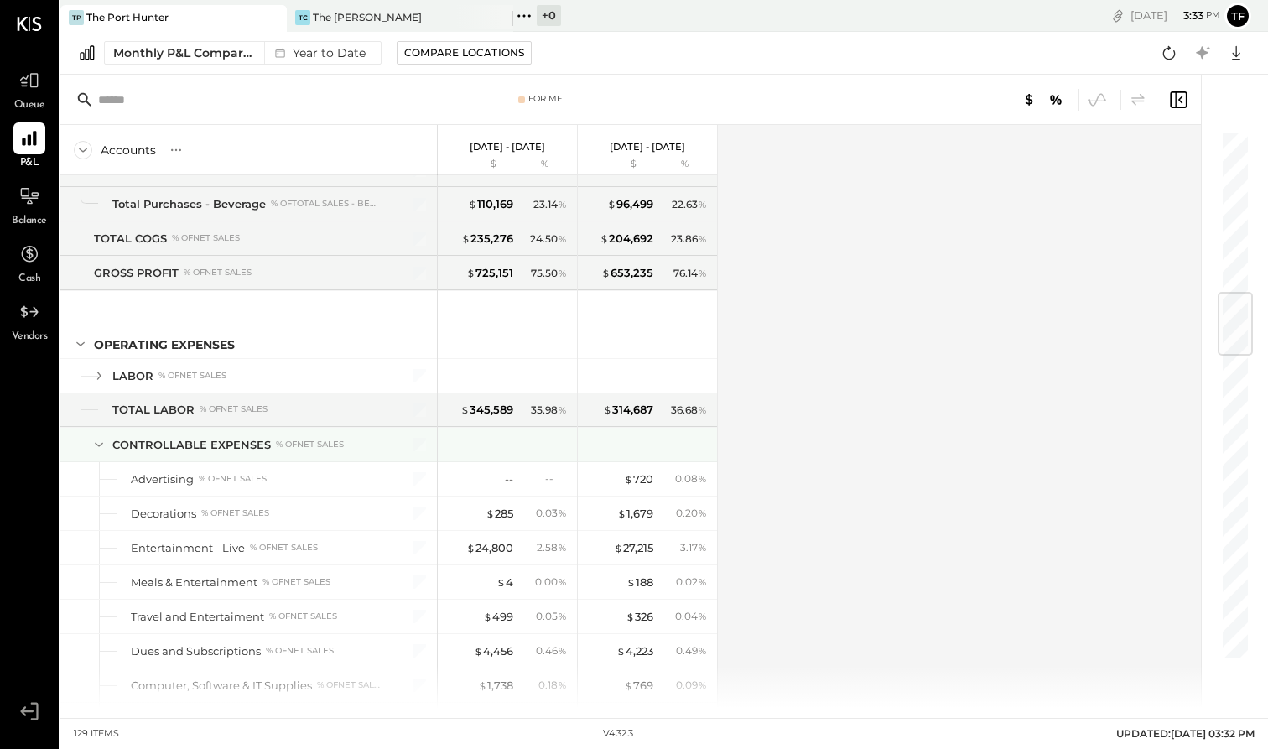
click at [99, 447] on icon at bounding box center [99, 444] width 18 height 18
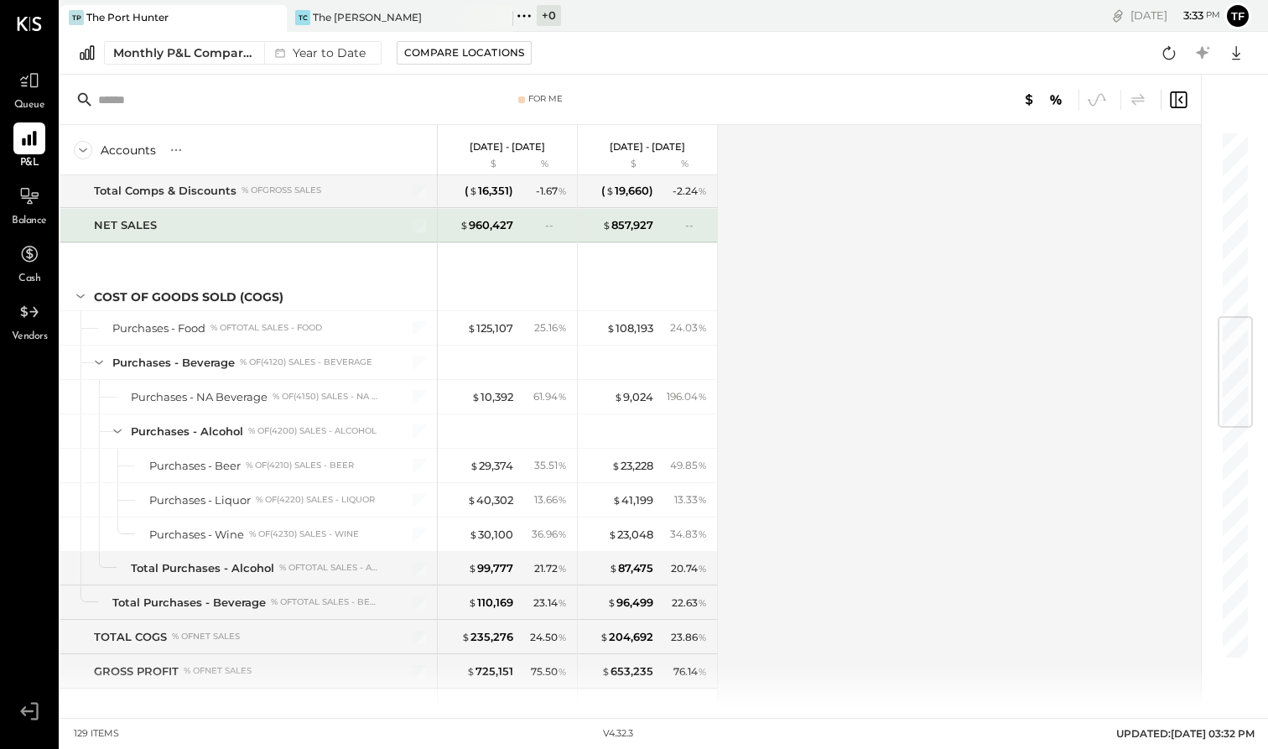
scroll to position [965, 0]
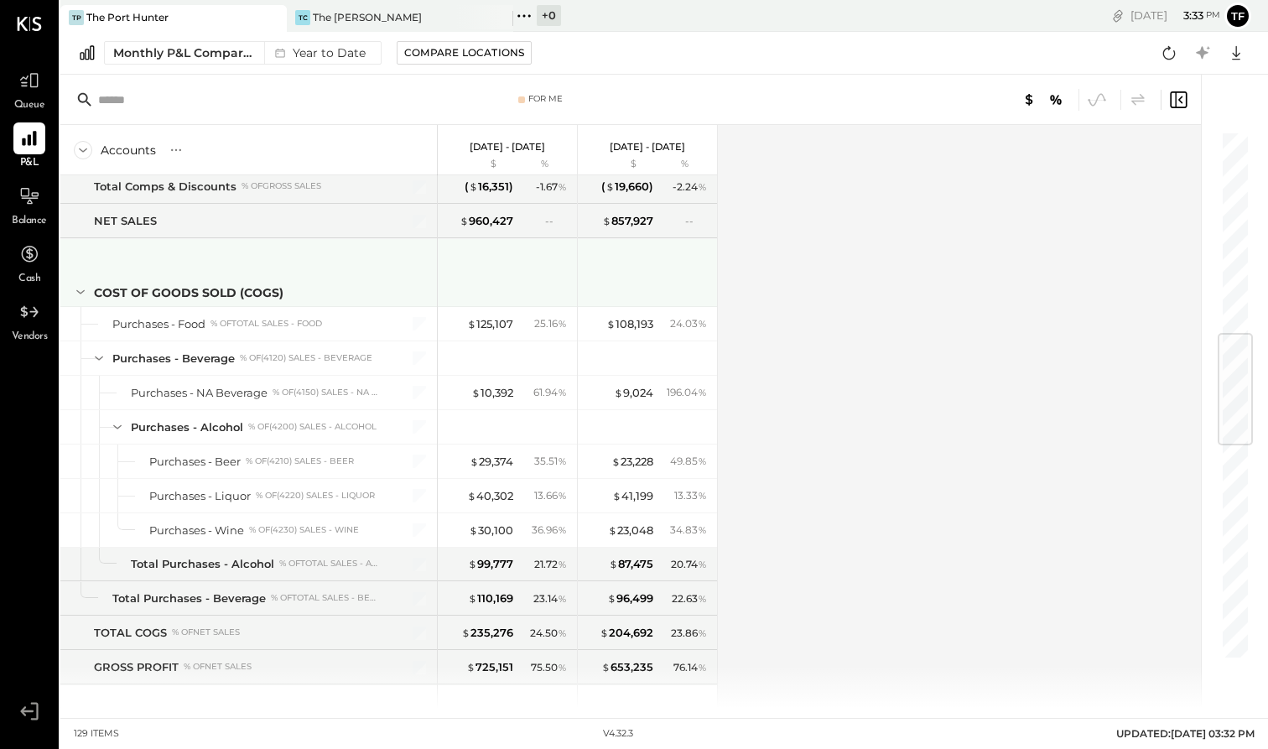
click at [82, 288] on icon at bounding box center [80, 292] width 18 height 18
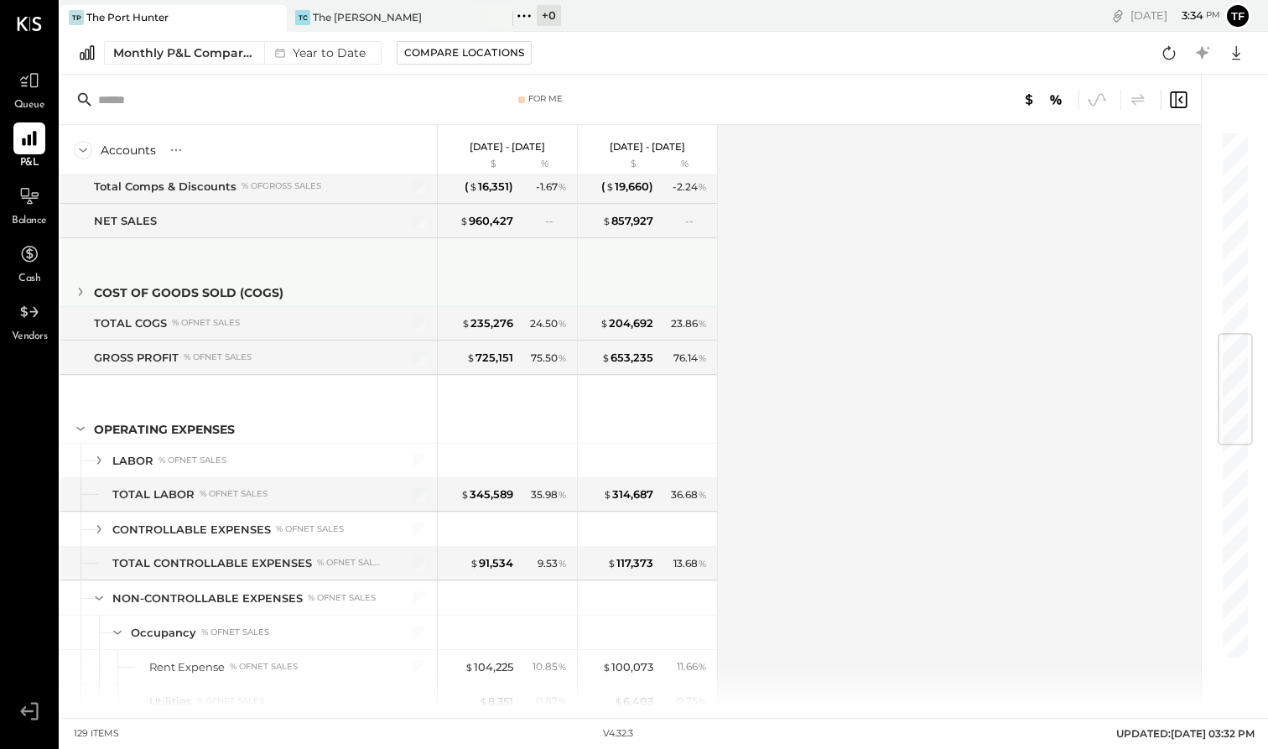
click at [82, 288] on icon at bounding box center [80, 292] width 18 height 18
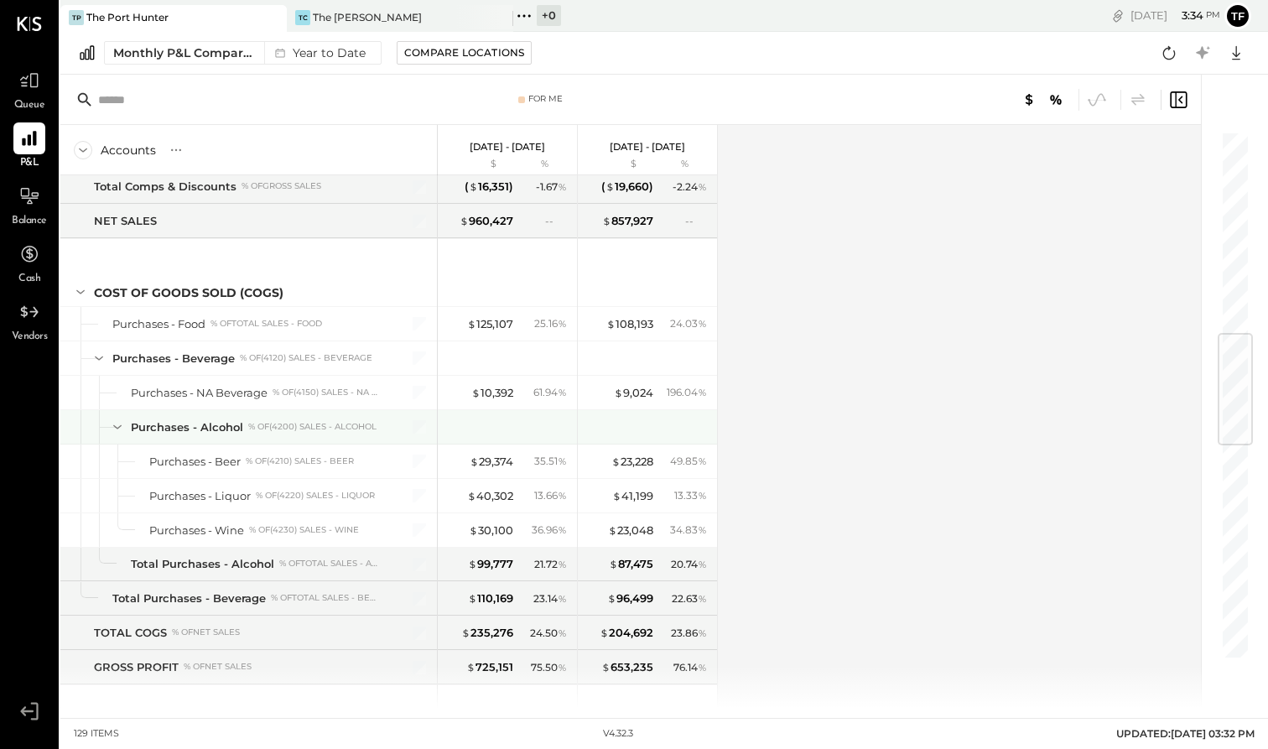
click at [117, 428] on icon at bounding box center [117, 427] width 8 height 4
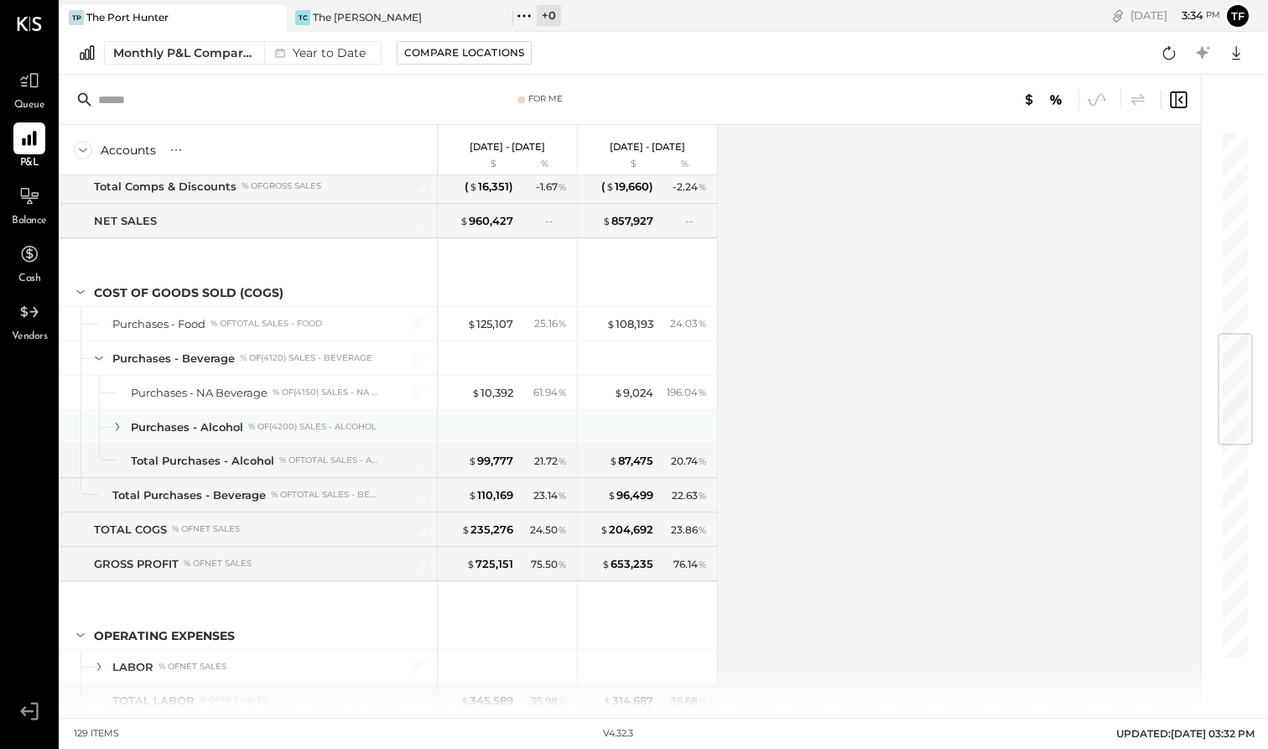
click at [116, 428] on icon at bounding box center [117, 427] width 18 height 18
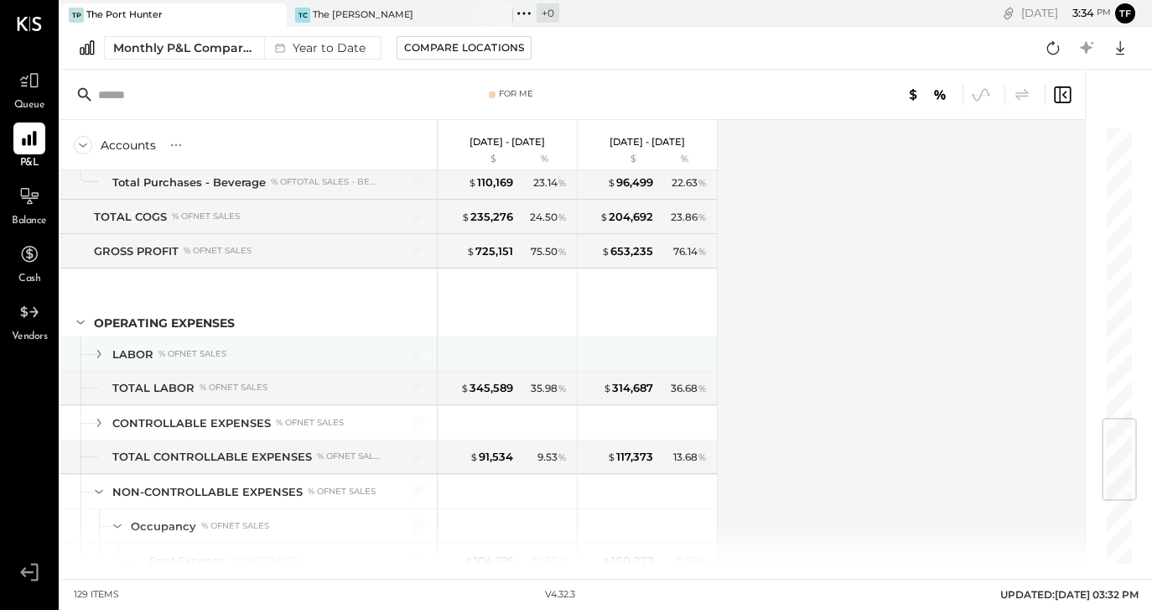
scroll to position [1445, 0]
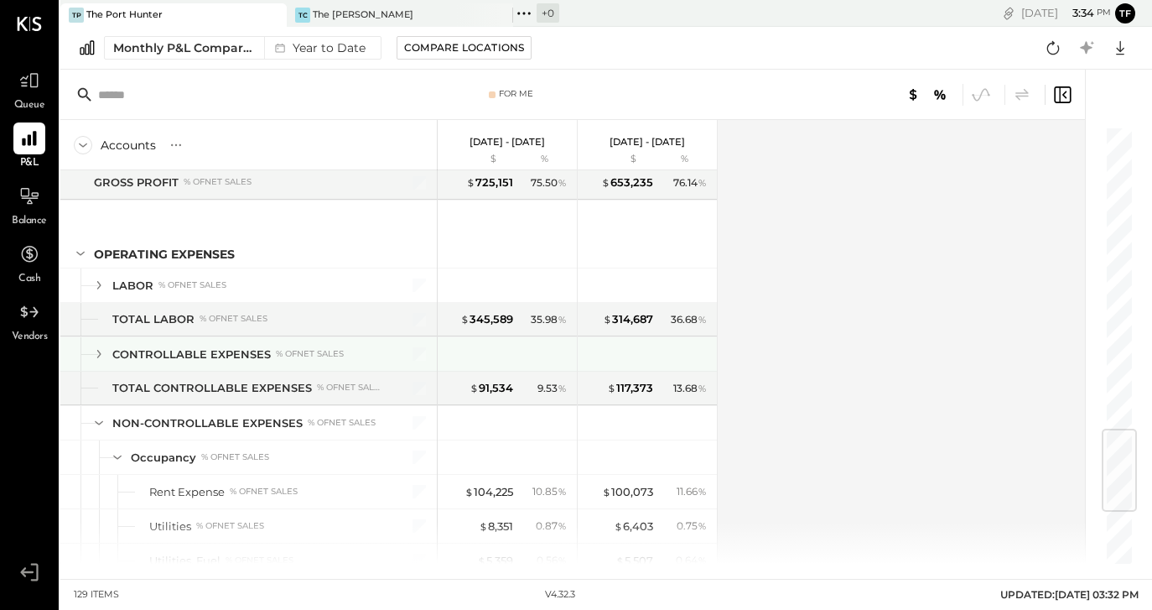
click at [104, 356] on icon at bounding box center [99, 354] width 18 height 18
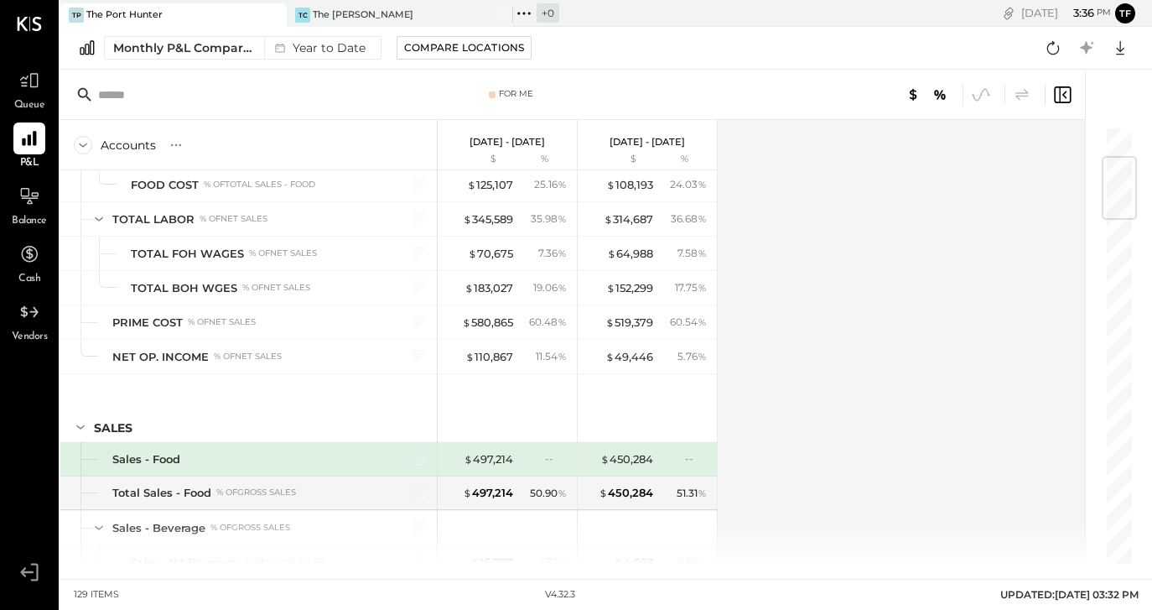
scroll to position [0, 0]
